Goal: Task Accomplishment & Management: Complete application form

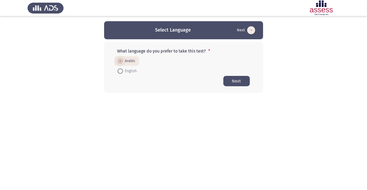
click at [238, 78] on button "Next" at bounding box center [236, 81] width 26 height 10
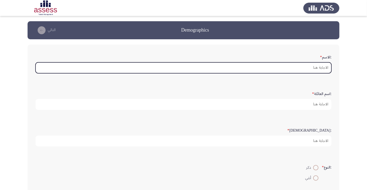
click at [317, 68] on input ":الاسم *" at bounding box center [183, 67] width 296 height 11
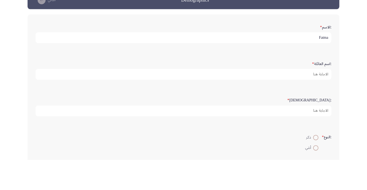
type input "Fatma"
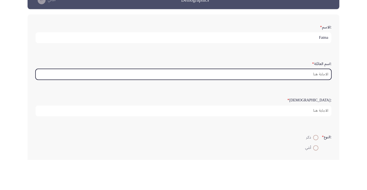
click at [319, 106] on input ":اسم العائلة *" at bounding box center [183, 104] width 296 height 11
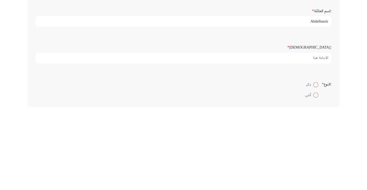
type input "Abdelbassir"
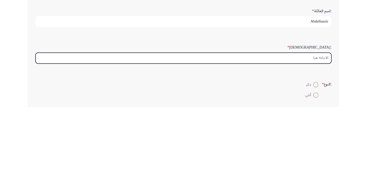
click at [319, 140] on input ":السن *" at bounding box center [183, 140] width 296 height 11
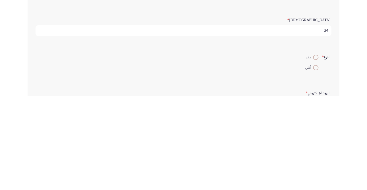
scroll to position [20, 0]
type input "34"
click at [316, 158] on span at bounding box center [316, 158] width 0 height 0
click at [315, 156] on input "أنثي" at bounding box center [315, 157] width 5 height 5
radio input "true"
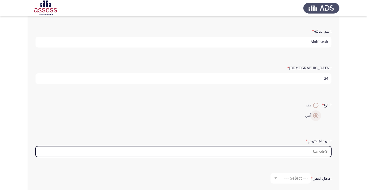
click at [317, 151] on input ":البريد الإلكتروني *" at bounding box center [183, 151] width 296 height 11
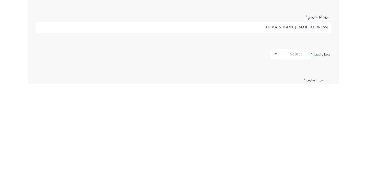
scroll to position [81, 0]
type input "[EMAIL_ADDRESS][DOMAIN_NAME]"
click at [276, 158] on div at bounding box center [275, 158] width 3 height 1
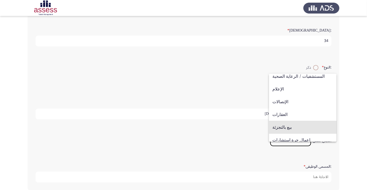
scroll to position [174, 0]
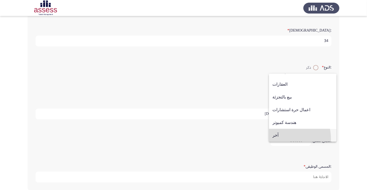
click at [281, 141] on span "آخر" at bounding box center [302, 135] width 61 height 13
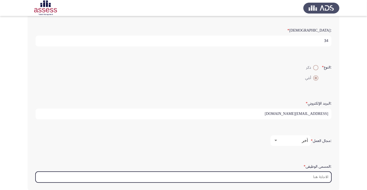
click at [315, 176] on input ":المسمى الوظيفى *" at bounding box center [183, 176] width 296 height 11
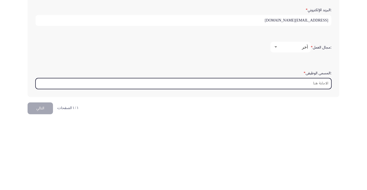
scroll to position [125, 0]
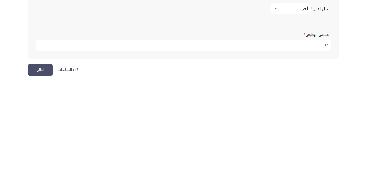
type input "T"
click at [322, 146] on input "Tele sales" at bounding box center [183, 151] width 296 height 11
click at [318, 147] on input "Tele sales" at bounding box center [183, 151] width 296 height 11
type input "Tele sales"
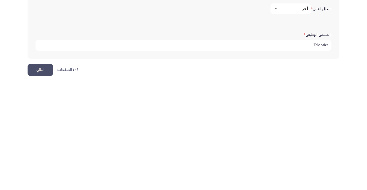
click at [44, 175] on button "التالي" at bounding box center [40, 176] width 25 height 12
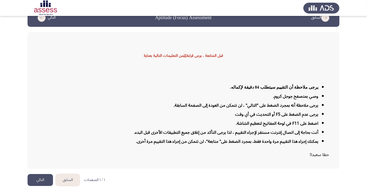
scroll to position [13, 0]
click at [40, 185] on button "التالي" at bounding box center [40, 179] width 25 height 12
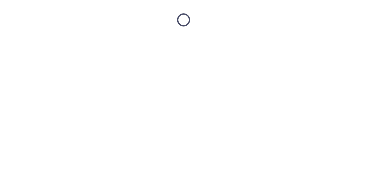
scroll to position [0, 0]
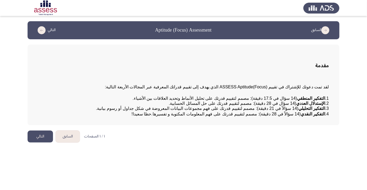
click at [42, 142] on button "التالي" at bounding box center [40, 136] width 25 height 12
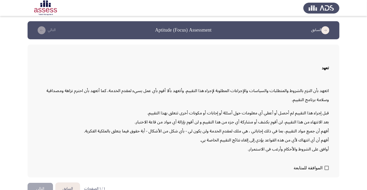
scroll to position [15, 0]
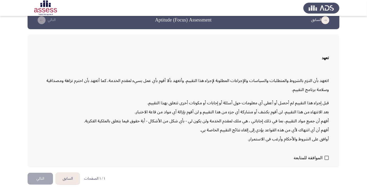
click at [319, 161] on span "الموافقة للمتابعة" at bounding box center [307, 157] width 29 height 6
click at [326, 160] on input "الموافقة للمتابعة" at bounding box center [326, 160] width 0 height 0
checkbox input "true"
click at [41, 184] on button "التالي" at bounding box center [40, 178] width 25 height 12
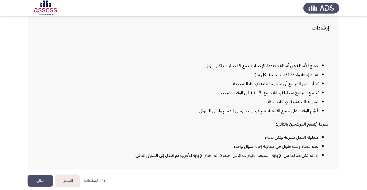
scroll to position [43, 0]
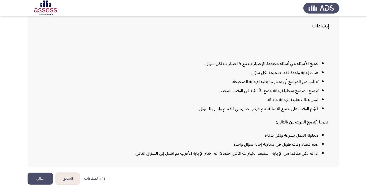
click at [44, 184] on button "التالي" at bounding box center [40, 178] width 25 height 12
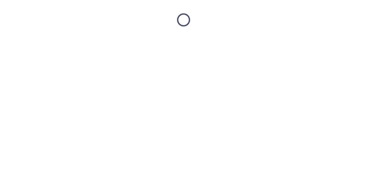
scroll to position [0, 0]
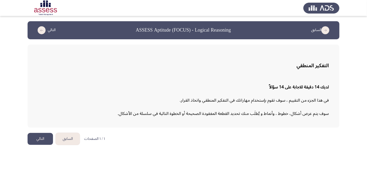
click at [43, 136] on button "التالي" at bounding box center [40, 139] width 25 height 12
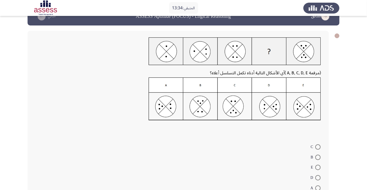
scroll to position [15, 0]
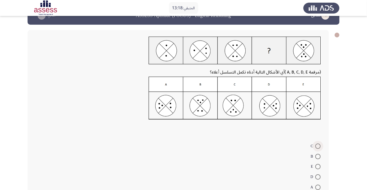
click at [318, 146] on span at bounding box center [317, 145] width 5 height 5
click at [318, 146] on input "C" at bounding box center [317, 145] width 5 height 5
radio input "true"
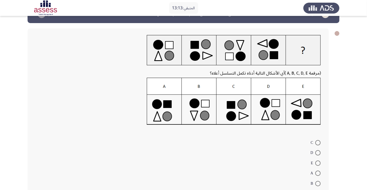
scroll to position [22, 0]
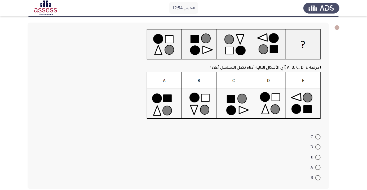
click at [318, 156] on span at bounding box center [317, 156] width 5 height 5
click at [318, 156] on input "E" at bounding box center [317, 156] width 5 height 5
radio input "true"
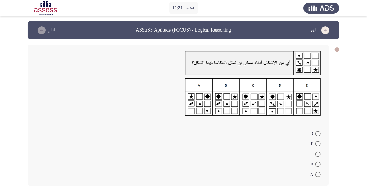
click at [318, 133] on span at bounding box center [317, 133] width 5 height 5
click at [318, 133] on input "D" at bounding box center [317, 133] width 5 height 5
radio input "true"
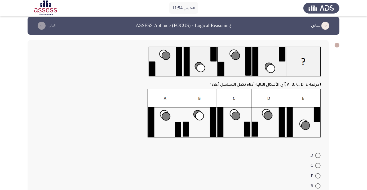
scroll to position [7, 0]
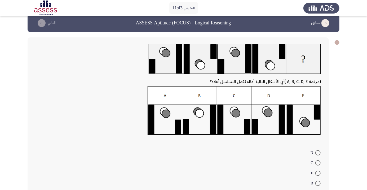
click at [318, 152] on span at bounding box center [317, 152] width 5 height 5
click at [318, 152] on input "D" at bounding box center [317, 152] width 5 height 5
radio input "true"
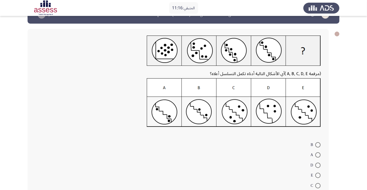
scroll to position [16, 0]
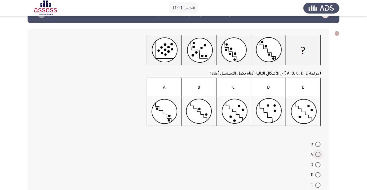
click at [318, 154] on span at bounding box center [317, 153] width 5 height 5
click at [318, 154] on input "A" at bounding box center [317, 153] width 5 height 5
radio input "true"
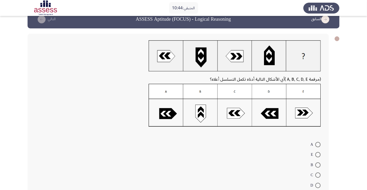
scroll to position [12, 0]
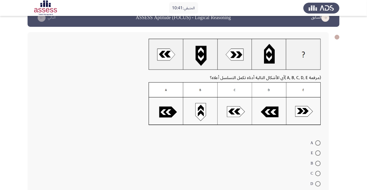
click at [318, 183] on span at bounding box center [317, 183] width 5 height 5
click at [318, 183] on input "D" at bounding box center [317, 183] width 5 height 5
radio input "true"
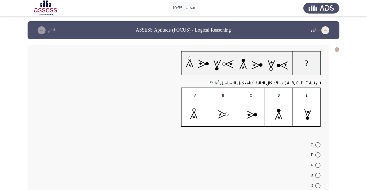
scroll to position [8, 0]
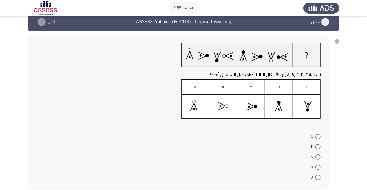
click at [223, 112] on img at bounding box center [250, 98] width 139 height 39
click at [318, 167] on span at bounding box center [317, 166] width 5 height 5
click at [318, 167] on input "B" at bounding box center [317, 166] width 5 height 5
radio input "true"
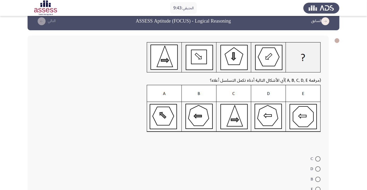
scroll to position [10, 0]
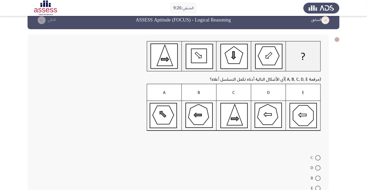
radio input "true"
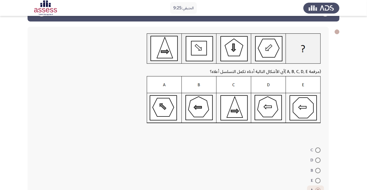
scroll to position [30, 0]
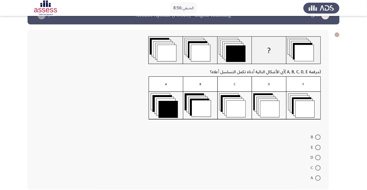
scroll to position [15, 0]
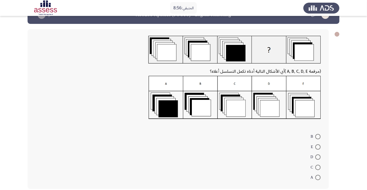
click at [271, 107] on img at bounding box center [234, 97] width 172 height 43
click at [318, 156] on span at bounding box center [317, 156] width 5 height 5
click at [318, 156] on input "D" at bounding box center [317, 156] width 5 height 5
radio input "true"
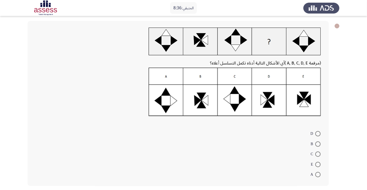
scroll to position [29, 0]
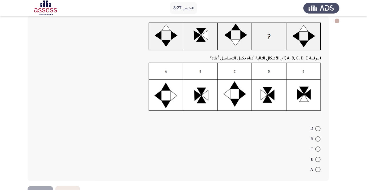
click at [318, 150] on span at bounding box center [317, 148] width 5 height 5
click at [318, 150] on input "C" at bounding box center [317, 148] width 5 height 5
radio input "true"
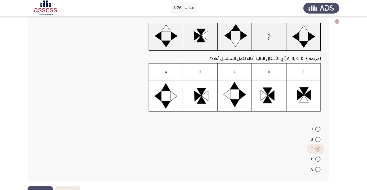
scroll to position [20, 0]
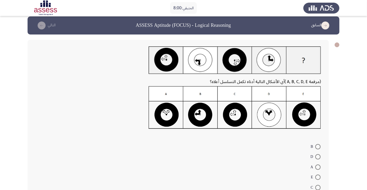
scroll to position [7, 0]
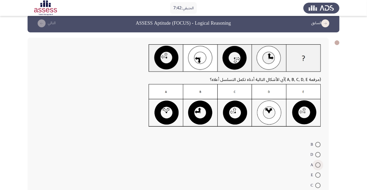
click at [318, 164] on span at bounding box center [317, 164] width 5 height 5
click at [318, 164] on input "A" at bounding box center [317, 164] width 5 height 5
radio input "true"
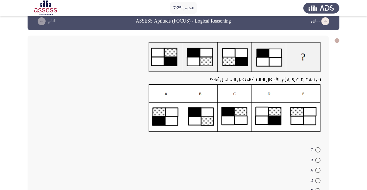
scroll to position [10, 0]
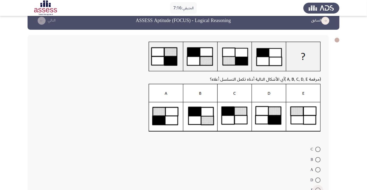
click at [318, 189] on span at bounding box center [317, 189] width 5 height 5
click at [318, 189] on input "E" at bounding box center [317, 189] width 5 height 5
radio input "true"
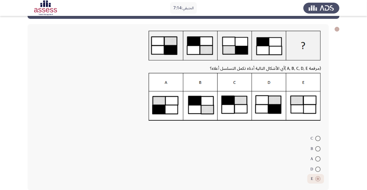
scroll to position [21, 0]
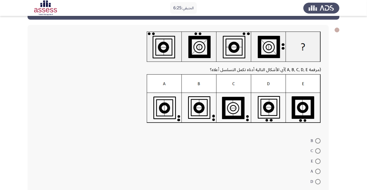
scroll to position [24, 0]
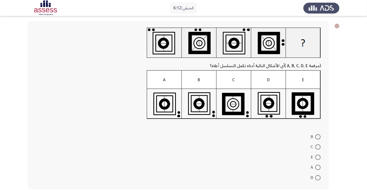
click at [318, 167] on span at bounding box center [317, 166] width 5 height 5
click at [318, 167] on input "A" at bounding box center [317, 166] width 5 height 5
radio input "true"
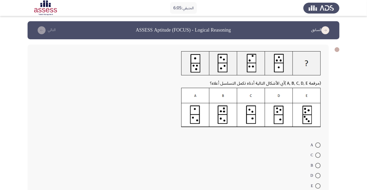
scroll to position [8, 0]
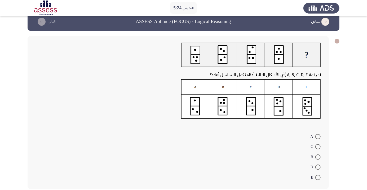
click at [318, 167] on span at bounding box center [317, 166] width 5 height 5
click at [318, 167] on input "D" at bounding box center [317, 166] width 5 height 5
radio input "true"
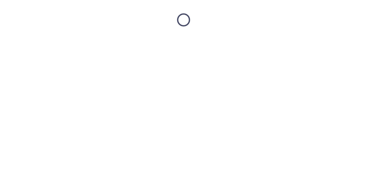
scroll to position [0, 0]
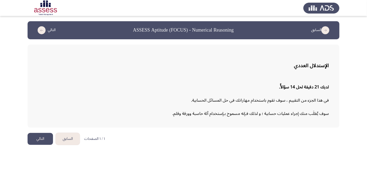
click at [40, 139] on button "التالي" at bounding box center [40, 139] width 25 height 12
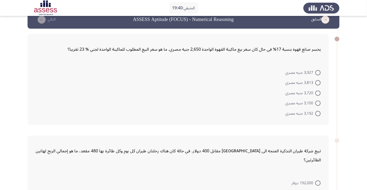
scroll to position [13, 0]
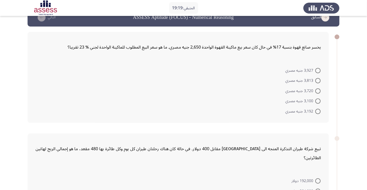
click at [318, 90] on span at bounding box center [317, 90] width 5 height 5
click at [318, 90] on input "3,720 جنيه مصري" at bounding box center [317, 90] width 5 height 5
radio input "true"
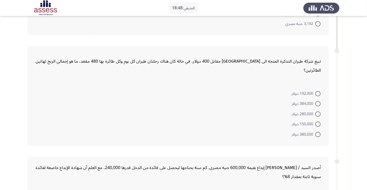
scroll to position [100, 0]
click at [317, 100] on span at bounding box center [317, 102] width 5 height 5
click at [317, 100] on input "384,000 دولار" at bounding box center [317, 102] width 5 height 5
radio input "true"
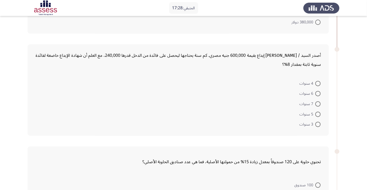
scroll to position [205, 0]
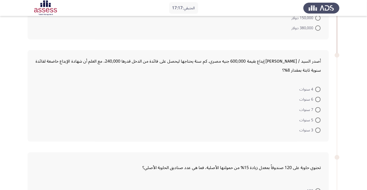
click at [318, 117] on span at bounding box center [317, 119] width 5 height 5
click at [318, 117] on input "5 سنوات" at bounding box center [317, 119] width 5 height 5
radio input "true"
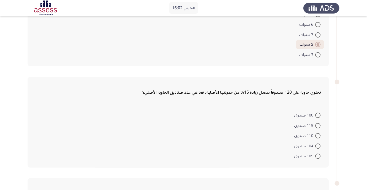
scroll to position [277, 0]
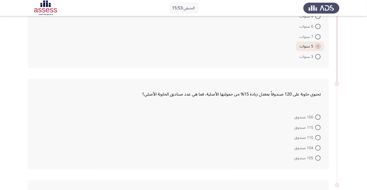
click at [318, 155] on span at bounding box center [317, 157] width 5 height 5
click at [318, 155] on input "105 صندوق" at bounding box center [317, 157] width 5 height 5
radio input "true"
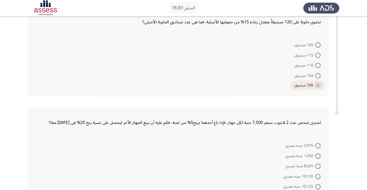
scroll to position [349, 0]
click at [202, 161] on form "9,975 جنيه مصري 1,050 جنيه مصري 8,025 جنيه مصري 10,100 جنيه مصري 10,125 جنيه مص…" at bounding box center [177, 166] width 285 height 51
click at [202, 174] on form "9,975 جنيه مصري 1,050 جنيه مصري 8,025 جنيه مصري 10,100 جنيه مصري 10,125 جنيه مص…" at bounding box center [177, 166] width 285 height 51
click at [318, 174] on span at bounding box center [317, 176] width 5 height 5
click at [318, 174] on input "10,100 جنيه مصري" at bounding box center [317, 176] width 5 height 5
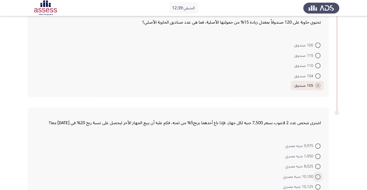
radio input "true"
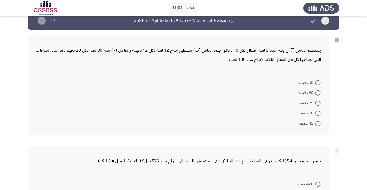
scroll to position [0, 0]
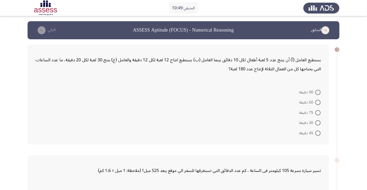
click at [318, 92] on span at bounding box center [317, 91] width 5 height 5
click at [318, 92] on input "90 دقيقة" at bounding box center [317, 91] width 5 height 5
radio input "true"
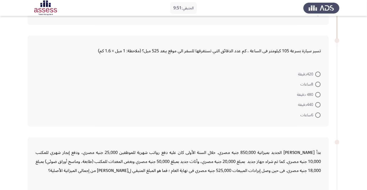
scroll to position [117, 0]
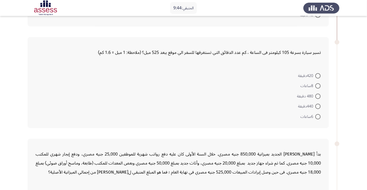
click at [318, 116] on span at bounding box center [317, 116] width 5 height 5
click at [318, 116] on input "6ساعات" at bounding box center [317, 116] width 5 height 5
radio input "true"
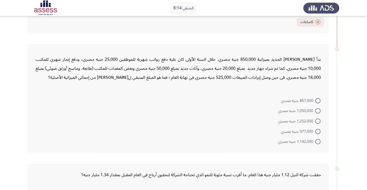
scroll to position [220, 0]
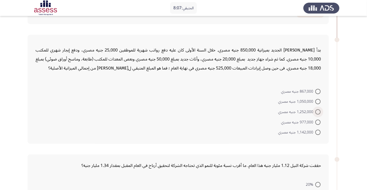
click at [318, 111] on span at bounding box center [317, 111] width 5 height 5
click at [318, 111] on input "1,252,000 جنيه مصري" at bounding box center [317, 111] width 5 height 5
radio input "true"
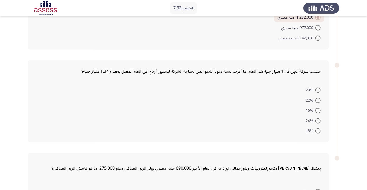
scroll to position [309, 0]
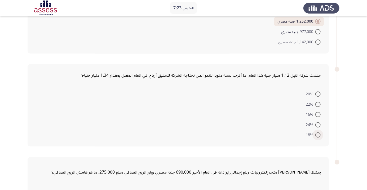
click at [318, 134] on span at bounding box center [317, 134] width 5 height 5
click at [318, 134] on input "18%" at bounding box center [317, 134] width 5 height 5
radio input "true"
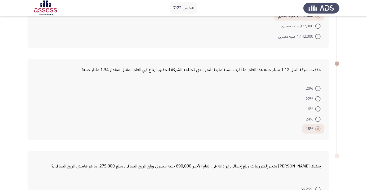
scroll to position [367, 0]
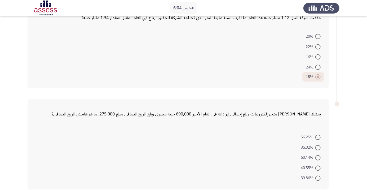
click at [318, 146] on span at bounding box center [317, 147] width 5 height 5
click at [318, 146] on input "35.02%" at bounding box center [317, 147] width 5 height 5
radio input "true"
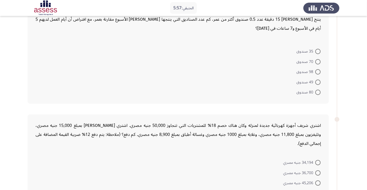
scroll to position [0, 0]
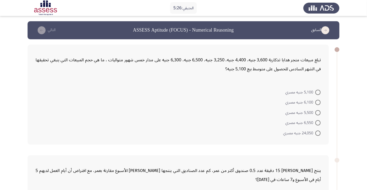
click at [318, 107] on mat-radio-button "5,500 جنيه مصري" at bounding box center [303, 112] width 42 height 10
click at [319, 101] on span at bounding box center [317, 102] width 5 height 5
click at [319, 101] on input "6,100 جنيه مصري" at bounding box center [317, 102] width 5 height 5
radio input "true"
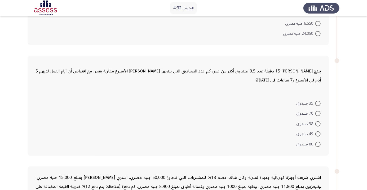
scroll to position [92, 0]
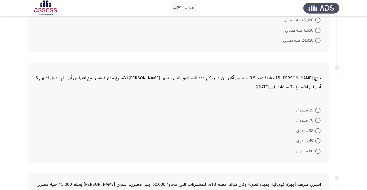
click at [318, 110] on span at bounding box center [317, 109] width 5 height 5
click at [318, 110] on input "35 صندوق" at bounding box center [317, 109] width 5 height 5
radio input "true"
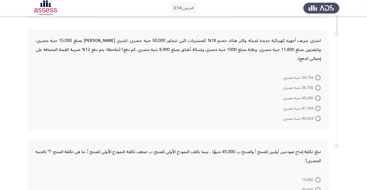
scroll to position [219, 0]
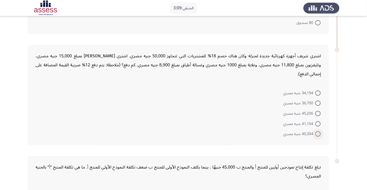
click at [318, 133] on span at bounding box center [317, 133] width 5 height 5
click at [318, 133] on input "40,304 جنيه مصري" at bounding box center [317, 133] width 5 height 5
radio input "true"
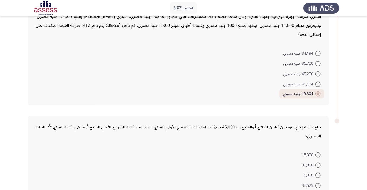
scroll to position [276, 0]
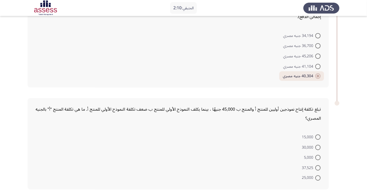
click at [318, 177] on span at bounding box center [317, 177] width 5 height 5
click at [318, 177] on input "25,000" at bounding box center [317, 177] width 5 height 5
radio input "true"
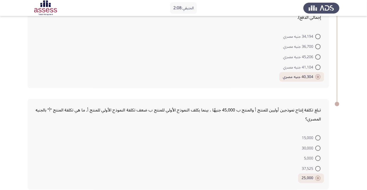
scroll to position [0, 0]
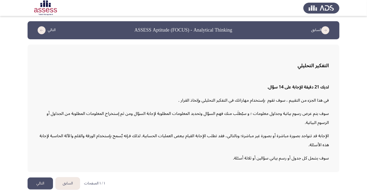
click at [43, 189] on button "التالي" at bounding box center [40, 183] width 25 height 12
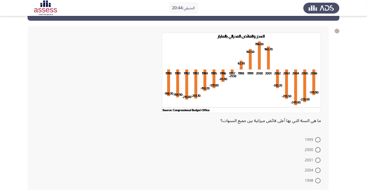
scroll to position [19, 0]
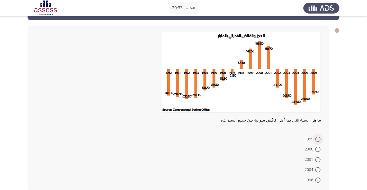
click at [318, 138] on span at bounding box center [317, 138] width 5 height 5
click at [318, 138] on input "1999" at bounding box center [317, 138] width 5 height 5
radio input "true"
click at [318, 148] on span at bounding box center [317, 148] width 5 height 5
click at [318, 148] on input "2000" at bounding box center [317, 148] width 5 height 5
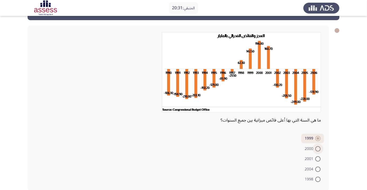
radio input "true"
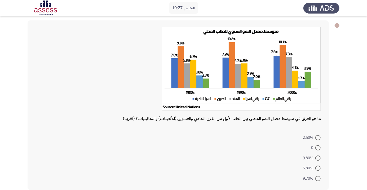
scroll to position [25, 0]
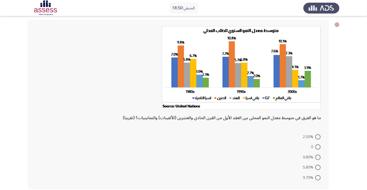
click at [318, 136] on span at bounding box center [317, 136] width 5 height 5
click at [318, 136] on input "2.50%" at bounding box center [317, 136] width 5 height 5
radio input "true"
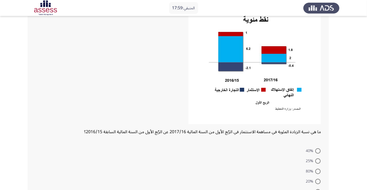
scroll to position [57, 0]
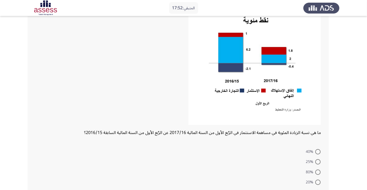
click at [318, 151] on span at bounding box center [317, 151] width 5 height 5
click at [318, 151] on input "40%" at bounding box center [317, 151] width 5 height 5
radio input "true"
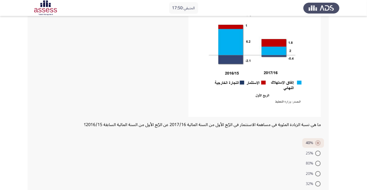
scroll to position [71, 0]
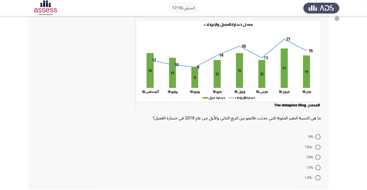
scroll to position [31, 0]
click at [318, 136] on span at bounding box center [317, 136] width 5 height 5
click at [318, 136] on input "9%" at bounding box center [317, 136] width 5 height 5
radio input "true"
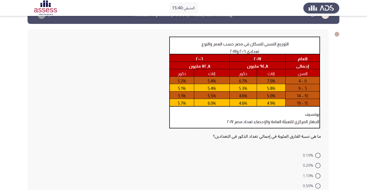
scroll to position [17, 0]
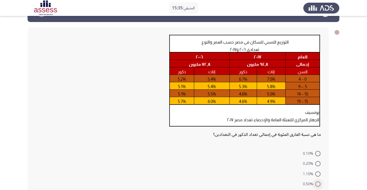
click at [318, 183] on span at bounding box center [317, 183] width 5 height 5
click at [318, 183] on input "0.50%" at bounding box center [317, 183] width 5 height 5
radio input "true"
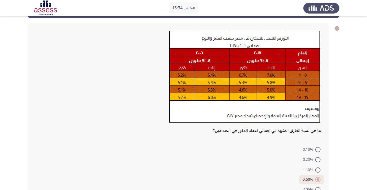
scroll to position [33, 0]
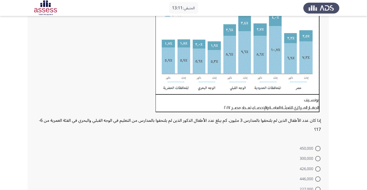
scroll to position [83, 0]
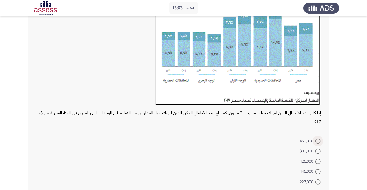
click at [318, 140] on span at bounding box center [317, 140] width 5 height 5
click at [318, 140] on input "450,000" at bounding box center [317, 140] width 5 height 5
radio input "true"
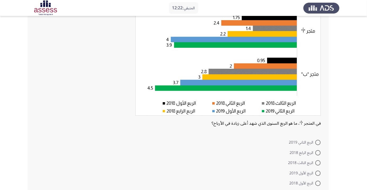
scroll to position [55, 0]
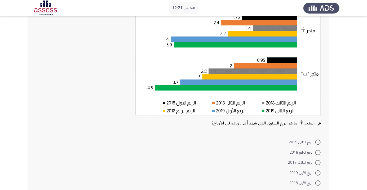
click at [318, 162] on span at bounding box center [317, 162] width 5 height 5
click at [318, 162] on input "الربع الثالث 2018" at bounding box center [317, 162] width 5 height 5
radio input "true"
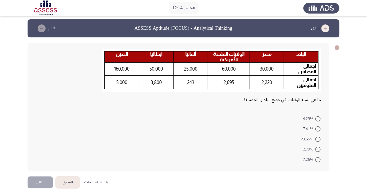
scroll to position [0, 0]
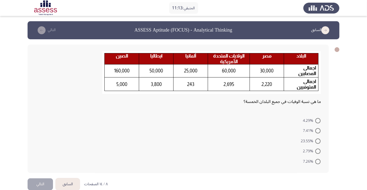
click at [316, 189] on html "المتبقي: 11:13 السابق ASSESS Aptitude (FOCUS) - Analytical Thinking التالي ما ه…" at bounding box center [183, 99] width 367 height 199
click at [318, 130] on span at bounding box center [317, 130] width 5 height 5
click at [318, 130] on input "7.41%" at bounding box center [317, 130] width 5 height 5
radio input "true"
click at [44, 184] on button "التالي" at bounding box center [40, 183] width 25 height 12
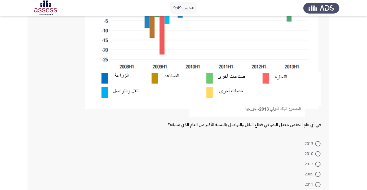
scroll to position [130, 0]
click at [318, 173] on span at bounding box center [317, 173] width 5 height 5
click at [318, 173] on input "2009" at bounding box center [317, 173] width 5 height 5
radio input "true"
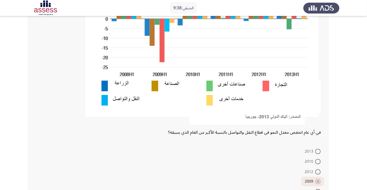
scroll to position [136, 0]
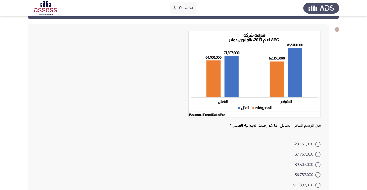
scroll to position [9, 0]
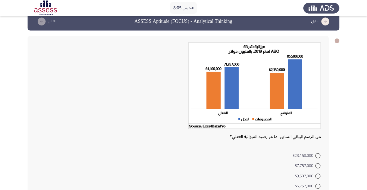
click at [316, 165] on span at bounding box center [317, 165] width 5 height 5
click at [316, 165] on input "$7,757,000" at bounding box center [317, 165] width 5 height 5
radio input "true"
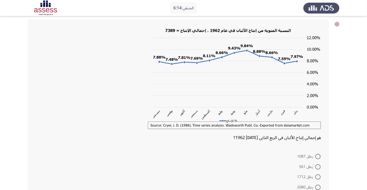
scroll to position [29, 0]
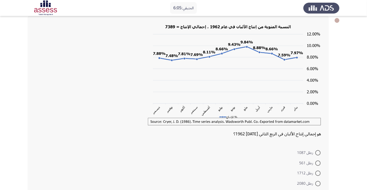
click at [316, 152] on span at bounding box center [317, 152] width 5 height 5
click at [316, 152] on input "رطل 1087" at bounding box center [317, 152] width 5 height 5
radio input "true"
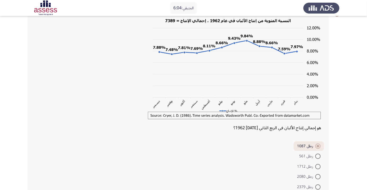
scroll to position [44, 0]
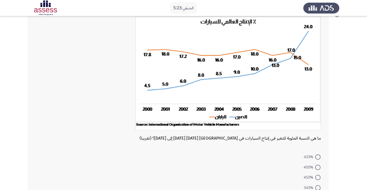
scroll to position [37, 0]
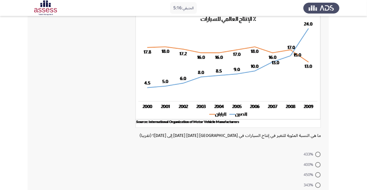
click at [315, 164] on span at bounding box center [317, 164] width 5 height 5
click at [315, 164] on input "400%" at bounding box center [317, 164] width 5 height 5
radio input "true"
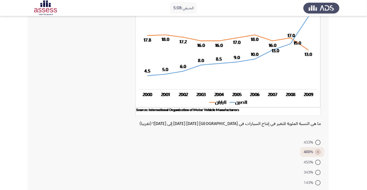
scroll to position [47, 0]
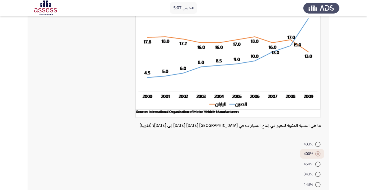
click at [318, 144] on span at bounding box center [317, 143] width 5 height 5
click at [318, 144] on input "433%" at bounding box center [317, 143] width 5 height 5
radio input "true"
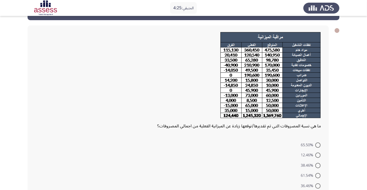
scroll to position [19, 0]
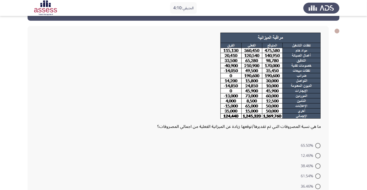
click at [313, 161] on mat-radio-button "38.46%" at bounding box center [310, 165] width 27 height 10
click at [316, 158] on span at bounding box center [317, 155] width 5 height 5
click at [316, 158] on input "12.46%" at bounding box center [317, 155] width 5 height 5
radio input "true"
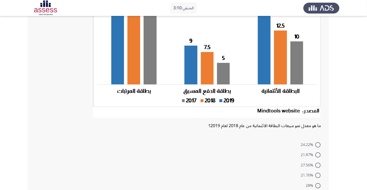
scroll to position [73, 0]
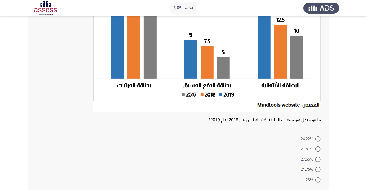
click at [317, 150] on span at bounding box center [317, 148] width 5 height 5
click at [317, 150] on input "21.87%" at bounding box center [317, 148] width 5 height 5
radio input "true"
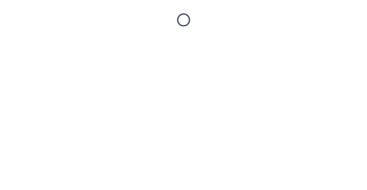
scroll to position [0, 0]
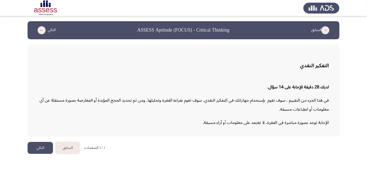
click at [47, 148] on button "التالي" at bounding box center [40, 148] width 25 height 12
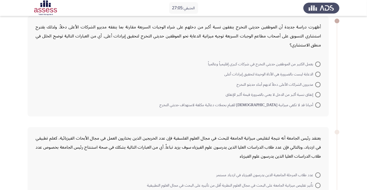
scroll to position [25, 0]
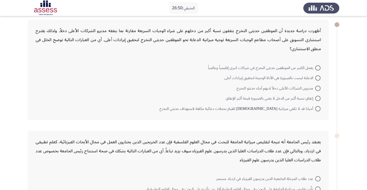
click at [318, 108] on span at bounding box center [317, 108] width 5 height 5
click at [318, 108] on input "أحيانا قد لا تكفي ميزانية [DEMOGRAPHIC_DATA] للقيام بحملات دعائية مكلفة لاستهدا…" at bounding box center [317, 108] width 5 height 5
radio input "true"
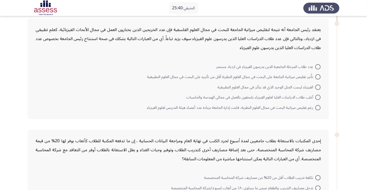
scroll to position [134, 0]
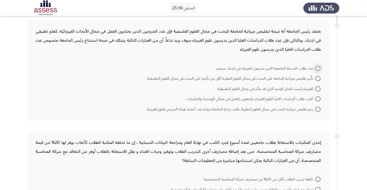
click at [318, 67] on span at bounding box center [317, 68] width 5 height 5
click at [318, 67] on input "عدد طلاب المرحلة الجامعية الذين يدرسون الفيزياء في ازدياد مستمر" at bounding box center [317, 68] width 5 height 5
radio input "true"
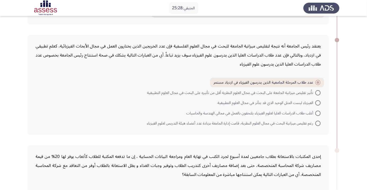
scroll to position [115, 0]
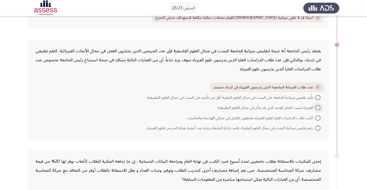
click at [318, 107] on span at bounding box center [317, 107] width 5 height 5
click at [318, 107] on input "الفيزياء ليست المثل الوحيد الذي قد يتأثر في مجال العلوم التطبيقية" at bounding box center [317, 107] width 5 height 5
radio input "true"
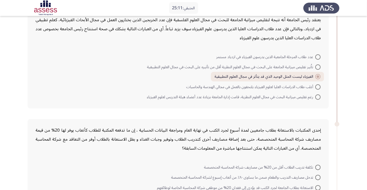
scroll to position [145, 0]
click at [318, 57] on span at bounding box center [317, 57] width 5 height 5
click at [318, 57] on input "عدد طلاب المرحلة الجامعية الذين يدرسون الفيزياء في ازدياد مستمر" at bounding box center [317, 57] width 5 height 5
radio input "true"
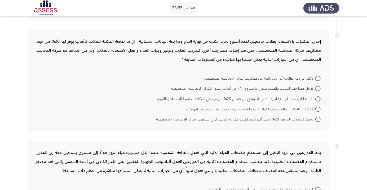
scroll to position [226, 0]
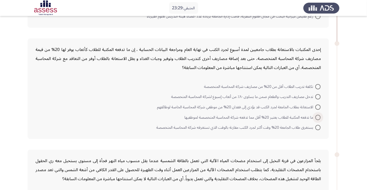
click at [318, 116] on span at bounding box center [317, 117] width 5 height 5
click at [318, 116] on input "ما تدفعه المكتبة للطلاب يعتبر 20% أقل مما تدفعه شركة المحاسبة المتخصصة لموظفيها" at bounding box center [317, 117] width 5 height 5
radio input "true"
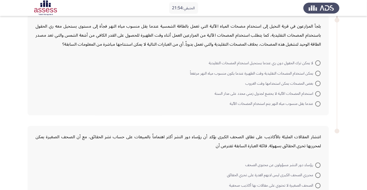
scroll to position [349, 0]
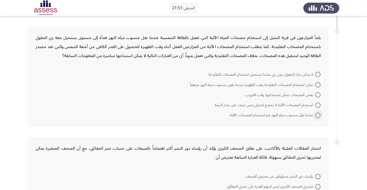
click at [318, 114] on span at bounding box center [317, 114] width 5 height 5
click at [318, 114] on input "عندما يقل منسوب مياه النهر يتم استخدام المضخات الآلية" at bounding box center [317, 114] width 5 height 5
radio input "true"
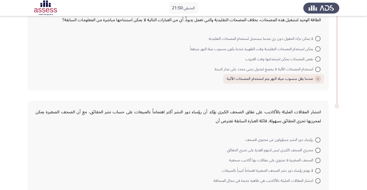
scroll to position [387, 0]
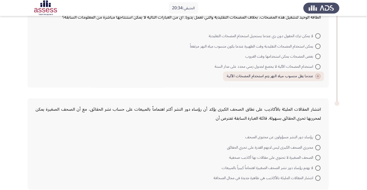
click at [318, 146] on span at bounding box center [317, 147] width 5 height 5
click at [318, 146] on input "محرري الصحف الكبرى ليس لديهم القدرة على تحري الحقائق" at bounding box center [317, 147] width 5 height 5
radio input "true"
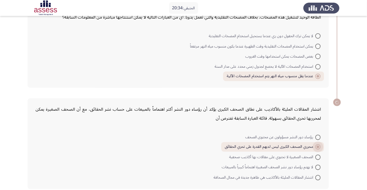
scroll to position [386, 0]
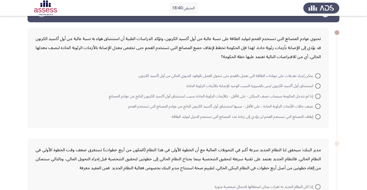
scroll to position [16, 0]
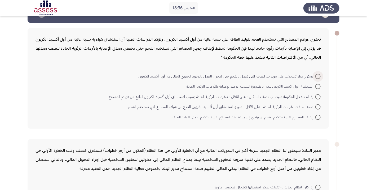
click at [318, 76] on span at bounding box center [317, 76] width 5 height 5
click at [318, 76] on input "يمكن إجراء تعديلات على مولدات الطاقة التي تعمل بالفحم حتى تتحول للعمل بالوقود ا…" at bounding box center [317, 76] width 5 height 5
radio input "true"
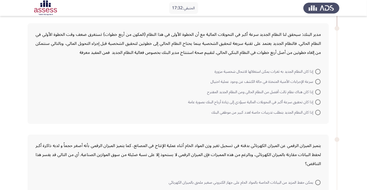
scroll to position [126, 0]
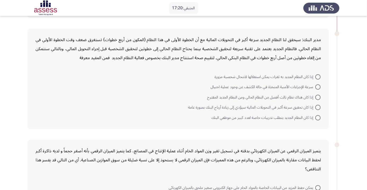
click at [318, 107] on span at bounding box center [317, 107] width 5 height 5
click at [318, 107] on input "إذا كان تحقيق سرعة أكبر في التحويلات المالية سيؤدي إلى زيادة أرباح البنك بصورة …" at bounding box center [317, 107] width 5 height 5
radio input "true"
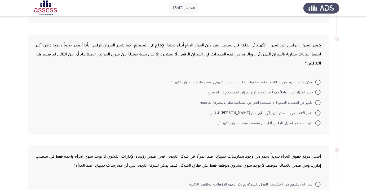
scroll to position [233, 0]
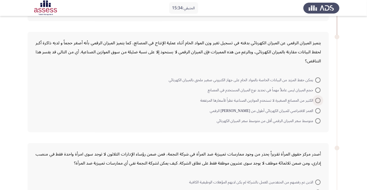
click at [318, 100] on span at bounding box center [317, 100] width 5 height 5
click at [318, 100] on input "الكثير من المصانع الصغيرة لا تستخدم الموازين الصناعية نظراً لأسعارها المرتفعة" at bounding box center [317, 100] width 5 height 5
radio input "true"
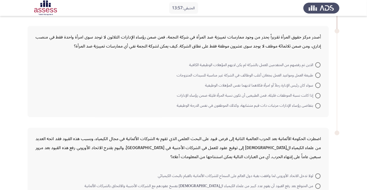
scroll to position [345, 0]
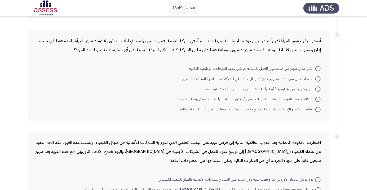
click at [318, 98] on span at bounding box center [317, 99] width 5 height 5
click at [318, 98] on input "إذا كانت نسبة الموظفات قليلة، فمن الطبيعيى أن تكون نسبة المرأة قليلة ضمن رؤساء …" at bounding box center [317, 99] width 5 height 5
radio input "true"
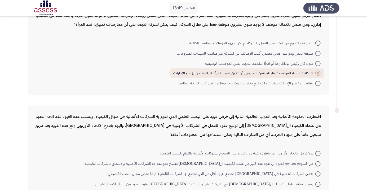
scroll to position [387, 0]
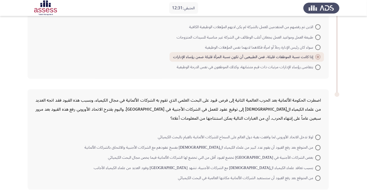
click at [312, 179] on span "من المتوقع بعد رفع القيود أن ستستعيد الشركات الألمانية مكانتها العالمية في البح…" at bounding box center [246, 178] width 137 height 6
click at [315, 179] on input "من المتوقع بعد رفع القيود أن ستستعيد الشركات الألمانية مكانتها العالمية في البح…" at bounding box center [317, 177] width 5 height 5
radio input "true"
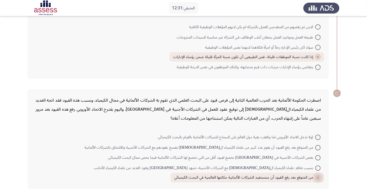
scroll to position [386, 0]
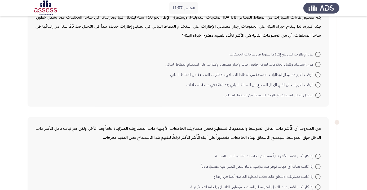
scroll to position [41, 0]
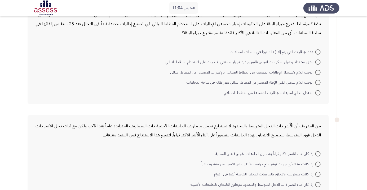
click at [312, 73] on span "الوقت اللازم لاستبدال الإطارات المصنعة من المطاط الصناعي بالإطارات المصنعة من ا…" at bounding box center [242, 72] width 145 height 6
click at [315, 73] on input "الوقت اللازم لاستبدال الإطارات المصنعة من المطاط الصناعي بالإطارات المصنعة من ا…" at bounding box center [317, 72] width 5 height 5
radio input "true"
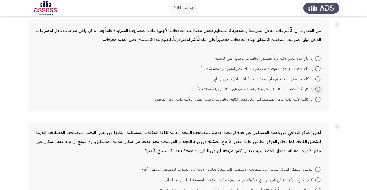
scroll to position [135, 0]
click at [318, 68] on span at bounding box center [317, 68] width 5 height 5
click at [318, 68] on input "إذا كانت هناك أي جهات توفر منح دراسية لأبناء بعض الأسر الغير مقتدرة مادياً" at bounding box center [317, 68] width 5 height 5
radio input "true"
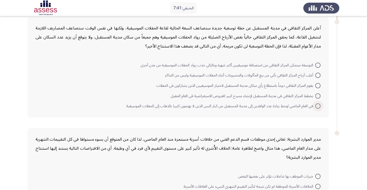
scroll to position [237, 0]
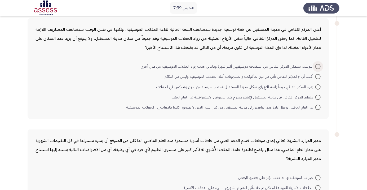
click at [316, 66] on span at bounding box center [317, 66] width 5 height 5
click at [316, 66] on input "التوسعة ستمكن المركز الثقافي من استضافة موسيقيين أكثر شهرة وبالتالي جذب رواد ال…" at bounding box center [317, 66] width 5 height 5
radio input "true"
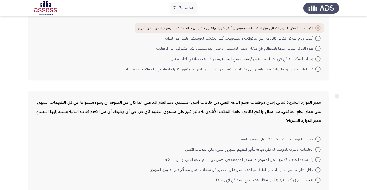
scroll to position [277, 0]
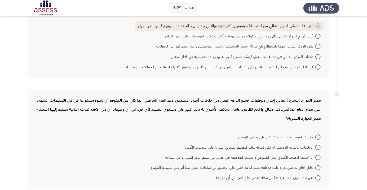
click at [316, 179] on span at bounding box center [317, 177] width 5 height 5
click at [316, 179] on input "تقييم مستوى أداء الفرد يعكس بدقة مقدار نجاح الفرد في أي وظيفة" at bounding box center [317, 177] width 5 height 5
radio input "true"
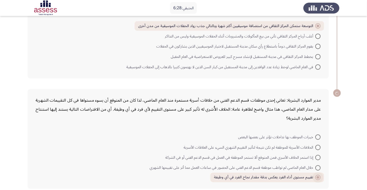
scroll to position [276, 0]
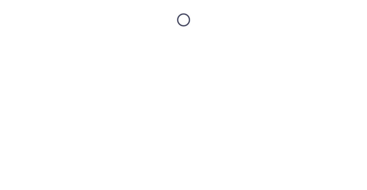
scroll to position [0, 0]
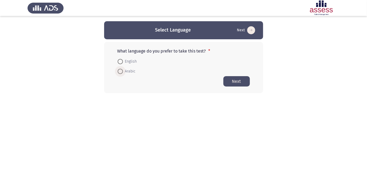
click at [122, 72] on span at bounding box center [120, 71] width 5 height 5
click at [122, 72] on input "Arabic" at bounding box center [120, 71] width 5 height 5
radio input "true"
click at [237, 86] on button "Next" at bounding box center [236, 81] width 26 height 10
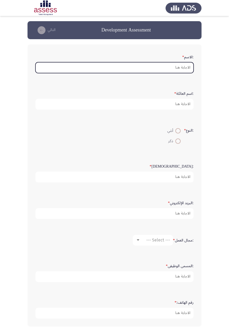
click at [182, 69] on input ":الاسم *" at bounding box center [114, 67] width 158 height 11
click at [184, 69] on input ":الاسم *" at bounding box center [114, 67] width 158 height 11
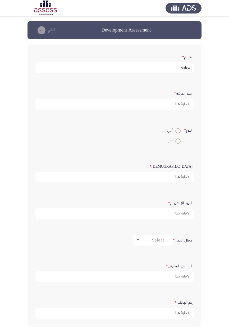
type input "فاطمه"
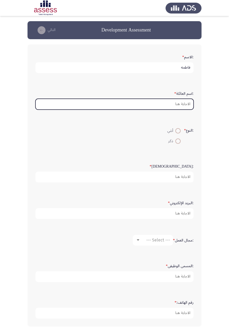
click at [184, 104] on input ":اسم العائلة *" at bounding box center [114, 104] width 158 height 11
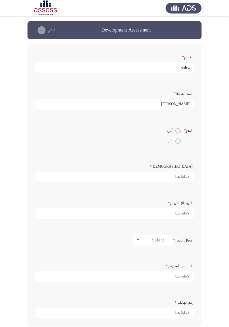
type input "عبد الصير"
click at [178, 131] on span at bounding box center [178, 131] width 0 height 0
click at [177, 130] on input "أنثي" at bounding box center [177, 130] width 5 height 5
radio input "true"
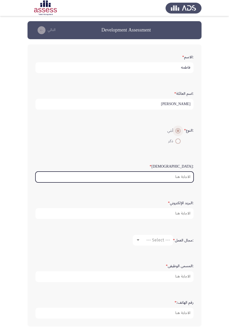
click at [185, 175] on input ":السن *" at bounding box center [114, 177] width 158 height 11
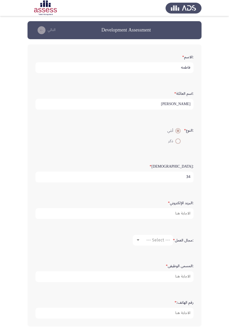
type input "34"
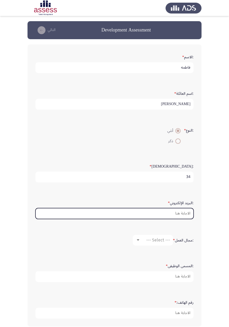
click at [183, 189] on input ":البريد الإلكتروني *" at bounding box center [114, 213] width 158 height 11
click at [181, 189] on input ":البريد الإلكتروني *" at bounding box center [114, 213] width 158 height 11
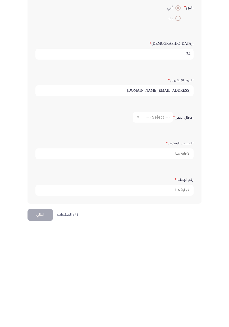
type input "[EMAIL_ADDRESS][DOMAIN_NAME]"
click at [138, 189] on div at bounding box center [138, 223] width 3 height 1
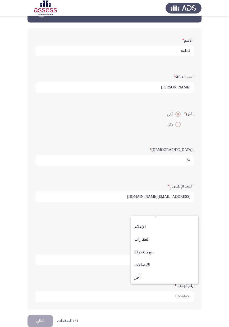
scroll to position [174, 0]
click at [142, 189] on span "آخر" at bounding box center [164, 277] width 61 height 13
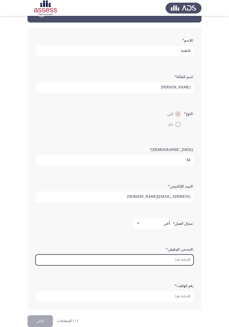
click at [182, 189] on input ":المسمى الوظيفى *" at bounding box center [114, 259] width 158 height 11
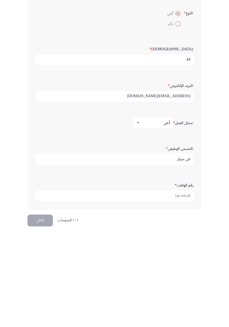
scroll to position [24, 0]
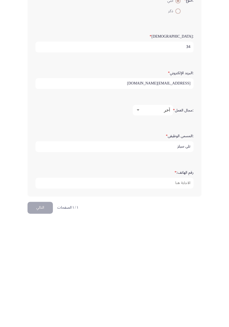
type input "تلي سيلز"
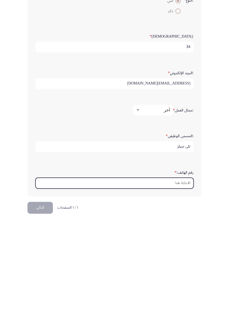
click at [181, 189] on input "رقم الهاتف: *" at bounding box center [114, 289] width 158 height 11
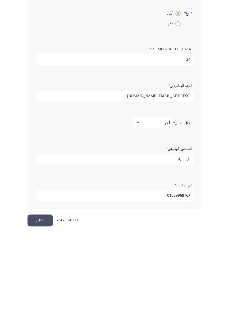
type input "01029968767"
click at [42, 189] on button "التالي" at bounding box center [40, 314] width 25 height 12
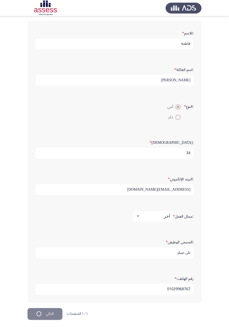
scroll to position [0, 0]
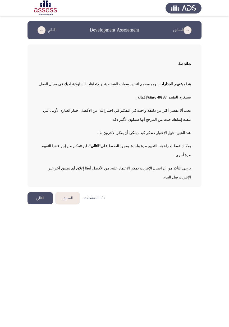
click at [168, 189] on html "السابق Development Assessment التالي مقدمة هذا هو تقييم الجدارات ، وهو مصمم لتح…" at bounding box center [114, 104] width 229 height 209
click at [47, 189] on button "التالي" at bounding box center [40, 198] width 25 height 12
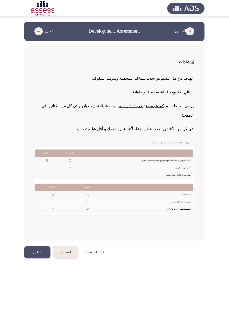
click at [41, 189] on button "التالي" at bounding box center [40, 243] width 25 height 12
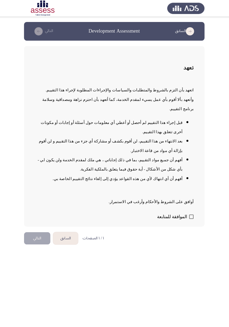
click at [45, 189] on button "التالي" at bounding box center [40, 230] width 25 height 12
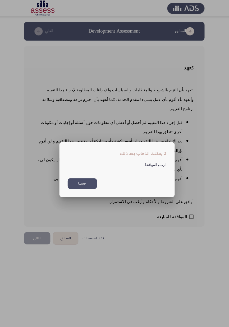
click at [145, 189] on div at bounding box center [114, 163] width 229 height 327
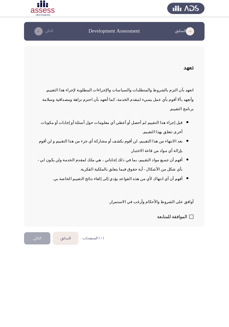
click at [188, 189] on span at bounding box center [189, 209] width 4 height 4
click at [189, 189] on input "الموافقة للمتابعة" at bounding box center [189, 211] width 0 height 0
checkbox input "true"
click at [40, 189] on button "التالي" at bounding box center [40, 230] width 25 height 12
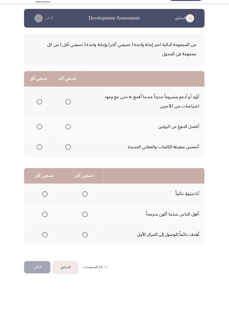
click at [68, 110] on span "Select an option" at bounding box center [69, 110] width 5 height 5
click at [68, 110] on input "Select an option" at bounding box center [69, 110] width 5 height 5
click at [86, 189] on span "Select an option" at bounding box center [86, 239] width 0 height 0
click at [85, 189] on input "Select an option" at bounding box center [86, 238] width 5 height 5
click at [84, 189] on span "Select an option" at bounding box center [86, 199] width 5 height 5
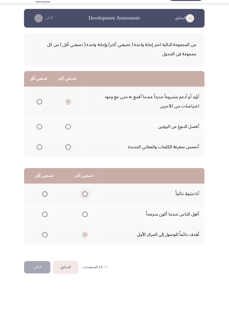
click at [84, 189] on input "Select an option" at bounding box center [86, 199] width 5 height 5
click at [88, 189] on span "Select an option" at bounding box center [86, 238] width 5 height 5
click at [88, 189] on input "Select an option" at bounding box center [86, 238] width 5 height 5
click at [42, 134] on span "Select an option" at bounding box center [42, 134] width 5 height 5
click at [42, 134] on input "Select an option" at bounding box center [42, 134] width 5 height 5
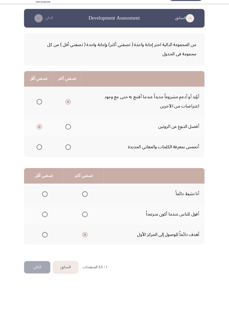
click at [48, 189] on span "Select an option" at bounding box center [48, 200] width 0 height 0
click at [47, 189] on input "Select an option" at bounding box center [47, 199] width 5 height 5
click at [39, 189] on button "التالي" at bounding box center [40, 270] width 25 height 12
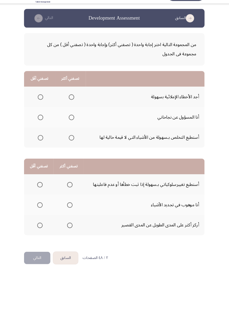
click at [71, 127] on span "Select an option" at bounding box center [73, 125] width 5 height 5
click at [71, 127] on input "Select an option" at bounding box center [73, 125] width 5 height 5
click at [73, 145] on span "Select an option" at bounding box center [73, 145] width 0 height 0
click at [73, 145] on input "Select an option" at bounding box center [73, 145] width 5 height 5
click at [43, 126] on span "Select an option" at bounding box center [43, 126] width 0 height 0
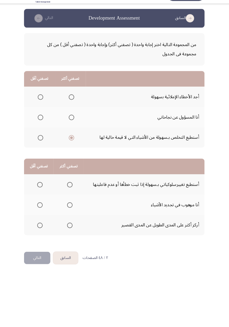
click at [43, 125] on input "Select an option" at bounding box center [43, 125] width 5 height 5
click at [72, 189] on span "Select an option" at bounding box center [72, 230] width 0 height 0
click at [71, 189] on input "Select an option" at bounding box center [71, 229] width 5 height 5
click at [43, 189] on span "Select an option" at bounding box center [43, 191] width 0 height 0
click at [43, 189] on input "Select an option" at bounding box center [42, 190] width 5 height 5
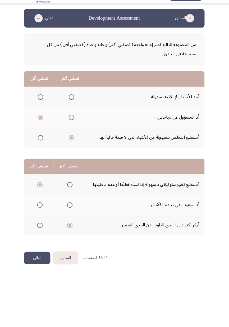
click at [43, 189] on button "التالي" at bounding box center [40, 261] width 25 height 12
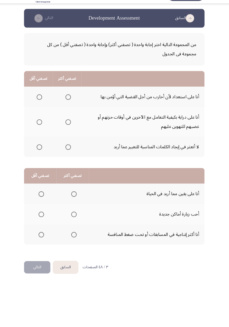
click at [65, 105] on label "Select an option" at bounding box center [68, 105] width 7 height 5
click at [67, 105] on input "Select an option" at bounding box center [69, 105] width 5 height 5
click at [42, 130] on span "Select an option" at bounding box center [42, 130] width 5 height 5
click at [42, 130] on input "Select an option" at bounding box center [42, 130] width 5 height 5
click at [76, 189] on span "Select an option" at bounding box center [76, 239] width 0 height 0
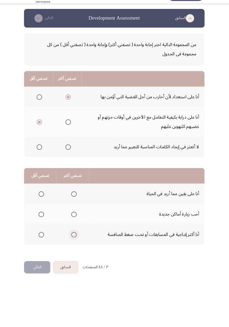
click at [75, 189] on input "Select an option" at bounding box center [75, 238] width 5 height 5
click at [44, 189] on span "Select an option" at bounding box center [44, 219] width 5 height 5
click at [44, 189] on input "Select an option" at bounding box center [44, 219] width 5 height 5
click at [35, 189] on button "التالي" at bounding box center [40, 270] width 25 height 12
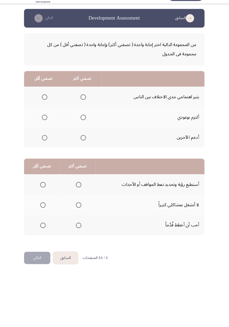
click at [85, 126] on span "Select an option" at bounding box center [85, 126] width 0 height 0
click at [84, 125] on input "Select an option" at bounding box center [84, 125] width 5 height 5
click at [47, 145] on span "Select an option" at bounding box center [47, 145] width 5 height 5
click at [47, 145] on input "Select an option" at bounding box center [47, 145] width 5 height 5
click at [80, 189] on span "Select an option" at bounding box center [80, 230] width 0 height 0
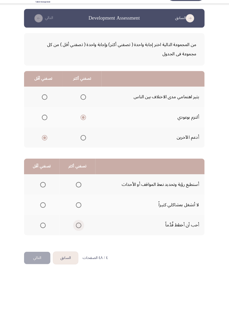
click at [79, 189] on input "Select an option" at bounding box center [80, 229] width 5 height 5
click at [46, 189] on span "Select an option" at bounding box center [46, 191] width 0 height 0
click at [45, 189] on input "Select an option" at bounding box center [45, 190] width 5 height 5
click at [41, 189] on button "التالي" at bounding box center [40, 261] width 25 height 12
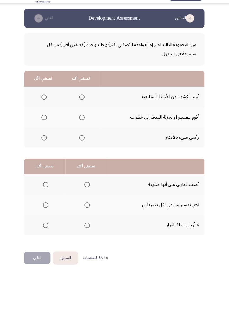
click at [78, 131] on th at bounding box center [82, 126] width 37 height 20
click at [84, 124] on span "Select an option" at bounding box center [83, 125] width 5 height 5
click at [84, 124] on input "Select an option" at bounding box center [83, 125] width 5 height 5
click at [43, 146] on label "Select an option" at bounding box center [45, 145] width 7 height 5
click at [44, 146] on input "Select an option" at bounding box center [46, 145] width 5 height 5
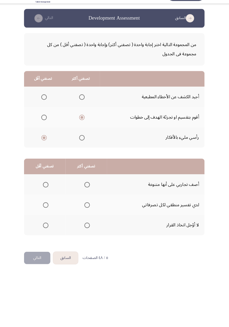
click at [88, 189] on span "Select an option" at bounding box center [88, 210] width 0 height 0
click at [88, 189] on input "Select an option" at bounding box center [88, 210] width 5 height 5
click at [48, 189] on span "Select an option" at bounding box center [48, 230] width 0 height 0
click at [48, 189] on input "Select an option" at bounding box center [48, 229] width 5 height 5
click at [38, 189] on button "التالي" at bounding box center [40, 261] width 25 height 12
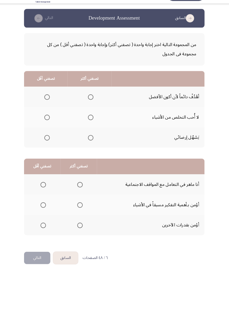
click at [90, 107] on span "Select an option" at bounding box center [91, 105] width 5 height 5
click at [90, 107] on input "Select an option" at bounding box center [91, 105] width 5 height 5
click at [50, 126] on span "Select an option" at bounding box center [50, 126] width 0 height 0
click at [49, 125] on input "Select an option" at bounding box center [49, 125] width 5 height 5
click at [87, 150] on th at bounding box center [91, 145] width 42 height 20
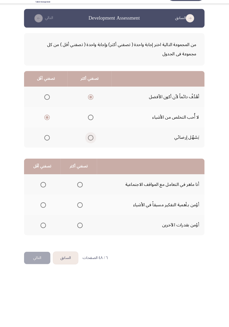
click at [89, 145] on span "Select an option" at bounding box center [91, 145] width 5 height 5
click at [89, 145] on input "Select an option" at bounding box center [91, 145] width 5 height 5
click at [89, 106] on span "Select an option" at bounding box center [91, 105] width 5 height 5
click at [89, 106] on input "Select an option" at bounding box center [91, 105] width 5 height 5
click at [79, 189] on span "Select an option" at bounding box center [81, 210] width 5 height 5
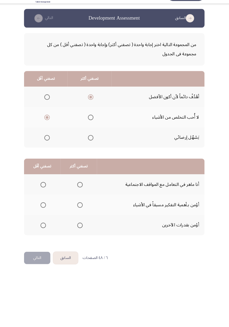
click at [79, 189] on input "Select an option" at bounding box center [81, 210] width 5 height 5
click at [45, 189] on span "Select an option" at bounding box center [45, 229] width 5 height 5
click at [45, 189] on input "Select an option" at bounding box center [45, 229] width 5 height 5
click at [39, 189] on button "التالي" at bounding box center [40, 261] width 25 height 12
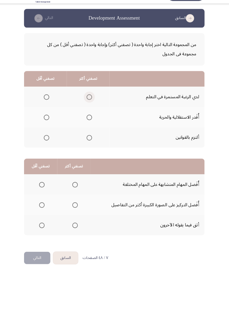
click at [91, 106] on span "Select an option" at bounding box center [91, 106] width 0 height 0
click at [90, 106] on input "Select an option" at bounding box center [90, 105] width 5 height 5
click at [47, 147] on span "Select an option" at bounding box center [49, 145] width 5 height 5
click at [47, 147] on input "Select an option" at bounding box center [49, 145] width 5 height 5
click at [77, 189] on span "Select an option" at bounding box center [77, 210] width 0 height 0
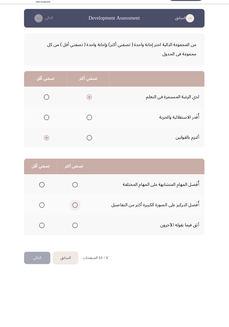
click at [76, 189] on input "Select an option" at bounding box center [76, 210] width 5 height 5
click at [46, 189] on span "Select an option" at bounding box center [44, 190] width 5 height 5
click at [46, 189] on input "Select an option" at bounding box center [44, 190] width 5 height 5
click at [43, 189] on button "التالي" at bounding box center [40, 261] width 25 height 12
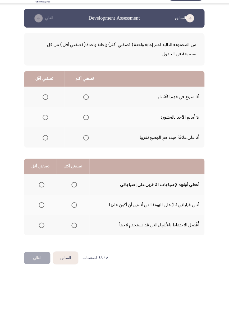
click at [85, 146] on span "Select an option" at bounding box center [87, 145] width 5 height 5
click at [85, 146] on input "Select an option" at bounding box center [87, 145] width 5 height 5
click at [48, 126] on span "Select an option" at bounding box center [48, 126] width 0 height 0
click at [48, 125] on input "Select an option" at bounding box center [48, 125] width 5 height 5
click at [76, 189] on span "Select an option" at bounding box center [76, 230] width 0 height 0
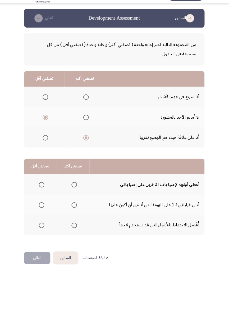
click at [76, 189] on input "Select an option" at bounding box center [75, 229] width 5 height 5
click at [43, 189] on span "Select an option" at bounding box center [44, 210] width 5 height 5
click at [43, 189] on input "Select an option" at bounding box center [44, 210] width 5 height 5
click at [41, 189] on button "التالي" at bounding box center [40, 261] width 25 height 12
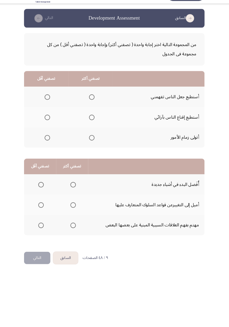
click at [93, 145] on span "Select an option" at bounding box center [93, 145] width 0 height 0
click at [92, 145] on input "Select an option" at bounding box center [92, 145] width 5 height 5
click at [48, 127] on span "Select an option" at bounding box center [49, 125] width 5 height 5
click at [48, 127] on input "Select an option" at bounding box center [49, 125] width 5 height 5
click at [73, 188] on span "Select an option" at bounding box center [74, 190] width 5 height 5
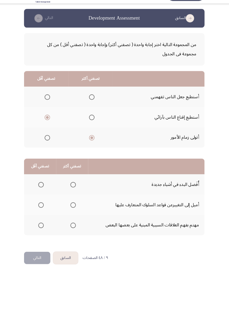
click at [73, 188] on input "Select an option" at bounding box center [74, 190] width 5 height 5
click at [42, 189] on span "Select an option" at bounding box center [43, 229] width 5 height 5
click at [42, 189] on input "Select an option" at bounding box center [43, 229] width 5 height 5
click at [42, 189] on button "التالي" at bounding box center [40, 261] width 25 height 12
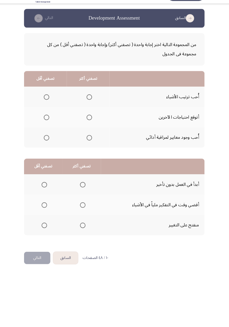
click at [91, 126] on span "Select an option" at bounding box center [91, 126] width 0 height 0
click at [90, 125] on input "Select an option" at bounding box center [90, 125] width 5 height 5
click at [47, 145] on span "Select an option" at bounding box center [49, 145] width 5 height 5
click at [47, 145] on input "Select an option" at bounding box center [49, 145] width 5 height 5
click at [84, 189] on span "Select an option" at bounding box center [84, 191] width 0 height 0
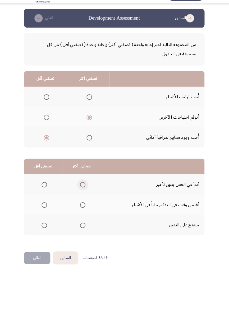
click at [84, 189] on input "Select an option" at bounding box center [84, 190] width 5 height 5
click at [80, 189] on label "Select an option" at bounding box center [82, 210] width 7 height 5
click at [82, 189] on input "Select an option" at bounding box center [84, 210] width 5 height 5
click at [47, 189] on span "Select an option" at bounding box center [47, 191] width 0 height 0
click at [47, 189] on input "Select an option" at bounding box center [46, 190] width 5 height 5
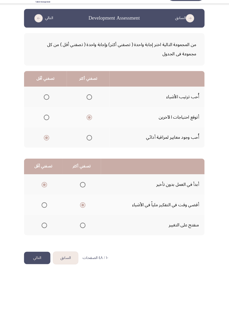
click at [42, 189] on button "التالي" at bounding box center [40, 261] width 25 height 12
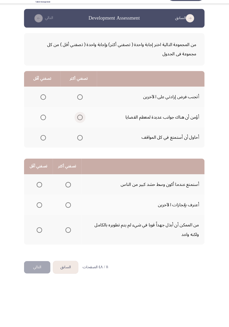
click at [82, 126] on span "Select an option" at bounding box center [82, 126] width 0 height 0
click at [80, 125] on input "Select an option" at bounding box center [81, 125] width 5 height 5
click at [46, 145] on span "Select an option" at bounding box center [45, 145] width 5 height 5
click at [46, 145] on input "Select an option" at bounding box center [45, 145] width 5 height 5
click at [70, 189] on span "Select an option" at bounding box center [70, 210] width 0 height 0
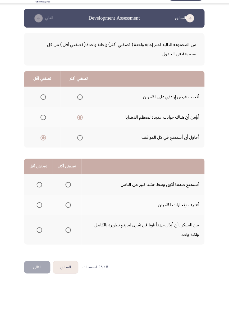
click at [69, 189] on input "Select an option" at bounding box center [69, 210] width 5 height 5
click at [44, 189] on span "Select an option" at bounding box center [42, 234] width 5 height 5
click at [44, 189] on input "Select an option" at bounding box center [42, 234] width 5 height 5
click at [36, 189] on button "التالي" at bounding box center [40, 270] width 25 height 12
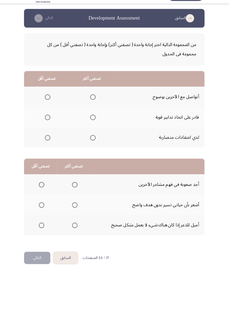
click at [94, 126] on span "Select an option" at bounding box center [94, 126] width 0 height 0
click at [94, 125] on input "Select an option" at bounding box center [93, 125] width 5 height 5
click at [48, 106] on span "Select an option" at bounding box center [50, 105] width 5 height 5
click at [48, 106] on input "Select an option" at bounding box center [50, 105] width 5 height 5
click at [74, 189] on span "Select an option" at bounding box center [76, 229] width 5 height 5
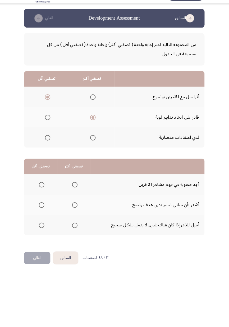
click at [74, 189] on input "Select an option" at bounding box center [76, 229] width 5 height 5
click at [42, 189] on span "Select an option" at bounding box center [44, 190] width 5 height 5
click at [42, 189] on input "Select an option" at bounding box center [44, 190] width 5 height 5
click at [42, 189] on button "التالي" at bounding box center [40, 261] width 25 height 12
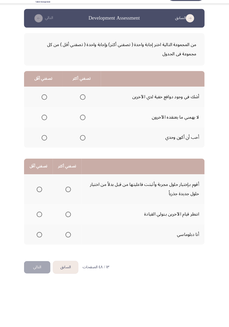
click at [84, 126] on span "Select an option" at bounding box center [84, 126] width 0 height 0
click at [83, 125] on input "Select an option" at bounding box center [84, 125] width 5 height 5
click at [70, 189] on span "Select an option" at bounding box center [70, 195] width 0 height 0
click at [69, 189] on input "Select an option" at bounding box center [69, 194] width 5 height 5
click at [42, 189] on span "Select an option" at bounding box center [42, 238] width 5 height 5
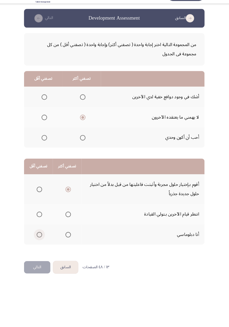
click at [42, 189] on input "Select an option" at bounding box center [42, 238] width 5 height 5
click at [49, 189] on button "التالي" at bounding box center [40, 270] width 25 height 12
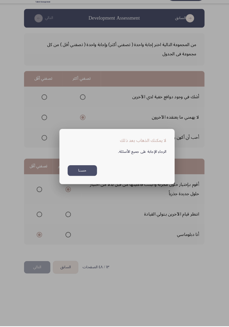
click at [217, 175] on div at bounding box center [114, 163] width 229 height 327
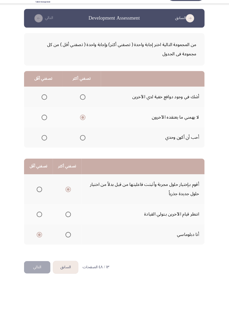
click at [47, 106] on span "Select an option" at bounding box center [47, 106] width 0 height 0
click at [47, 106] on input "Select an option" at bounding box center [46, 105] width 5 height 5
click at [43, 189] on button "التالي" at bounding box center [40, 270] width 25 height 12
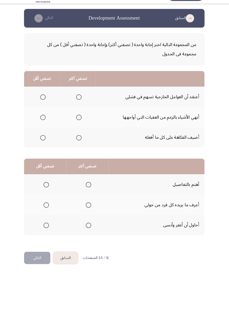
click at [80, 145] on span "Select an option" at bounding box center [80, 145] width 0 height 0
click at [80, 145] on input "Select an option" at bounding box center [80, 145] width 5 height 5
click at [43, 126] on span "Select an option" at bounding box center [45, 125] width 5 height 5
click at [43, 126] on input "Select an option" at bounding box center [45, 125] width 5 height 5
click at [85, 189] on label "Select an option" at bounding box center [88, 190] width 7 height 5
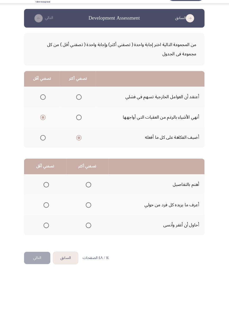
click at [87, 189] on input "Select an option" at bounding box center [89, 190] width 5 height 5
click at [49, 189] on span "Select an option" at bounding box center [49, 230] width 0 height 0
click at [49, 189] on input "Select an option" at bounding box center [48, 229] width 5 height 5
click at [44, 189] on button "التالي" at bounding box center [40, 261] width 25 height 12
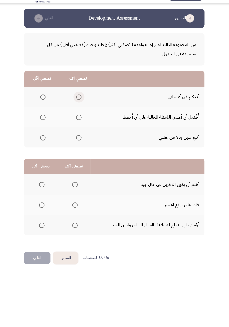
click at [80, 106] on span "Select an option" at bounding box center [80, 106] width 0 height 0
click at [80, 106] on input "Select an option" at bounding box center [80, 105] width 5 height 5
click at [44, 127] on span "Select an option" at bounding box center [45, 125] width 5 height 5
click at [44, 127] on input "Select an option" at bounding box center [45, 125] width 5 height 5
click at [74, 189] on span "Select an option" at bounding box center [76, 190] width 5 height 5
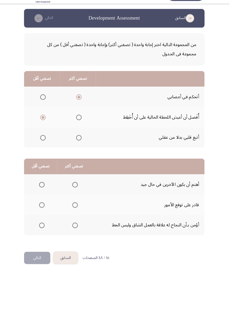
click at [74, 189] on input "Select an option" at bounding box center [76, 190] width 5 height 5
click at [78, 189] on span "Select an option" at bounding box center [76, 210] width 5 height 5
click at [78, 189] on input "Select an option" at bounding box center [76, 210] width 5 height 5
click at [45, 189] on span "Select an option" at bounding box center [45, 230] width 0 height 0
click at [44, 189] on input "Select an option" at bounding box center [44, 229] width 5 height 5
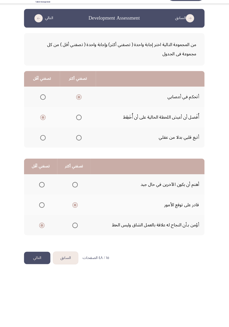
click at [40, 189] on button "التالي" at bounding box center [40, 261] width 25 height 12
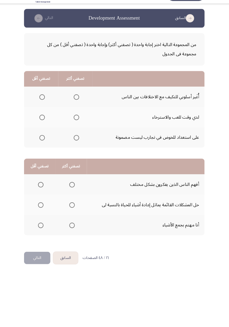
click at [78, 145] on span "Select an option" at bounding box center [78, 145] width 0 height 0
click at [78, 145] on input "Select an option" at bounding box center [77, 145] width 5 height 5
click at [40, 106] on label "Select an option" at bounding box center [43, 105] width 7 height 5
click at [42, 106] on input "Select an option" at bounding box center [44, 105] width 5 height 5
click at [42, 189] on span "Select an option" at bounding box center [43, 229] width 5 height 5
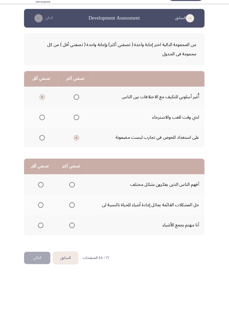
click at [42, 189] on input "Select an option" at bounding box center [43, 229] width 5 height 5
click at [44, 189] on span "Select an option" at bounding box center [44, 191] width 0 height 0
click at [43, 189] on input "Select an option" at bounding box center [43, 190] width 5 height 5
click at [74, 189] on span "Select an option" at bounding box center [73, 229] width 5 height 5
click at [74, 189] on input "Select an option" at bounding box center [73, 229] width 5 height 5
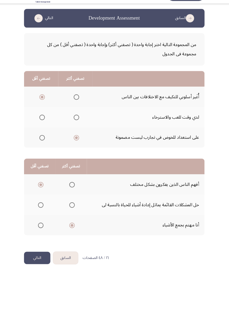
click at [71, 189] on span "Select an option" at bounding box center [73, 190] width 5 height 5
click at [71, 189] on input "Select an option" at bounding box center [73, 190] width 5 height 5
click at [43, 189] on span "Select an option" at bounding box center [43, 210] width 5 height 5
click at [43, 189] on input "Select an option" at bounding box center [43, 210] width 5 height 5
click at [38, 189] on button "التالي" at bounding box center [40, 261] width 25 height 12
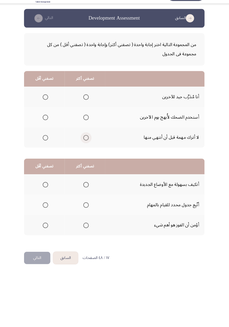
click at [85, 147] on span "Select an option" at bounding box center [87, 145] width 5 height 5
click at [85, 147] on input "Select an option" at bounding box center [87, 145] width 5 height 5
click at [47, 124] on span "Select an option" at bounding box center [48, 125] width 5 height 5
click at [47, 124] on input "Select an option" at bounding box center [48, 125] width 5 height 5
click at [85, 105] on span "Select an option" at bounding box center [87, 105] width 5 height 5
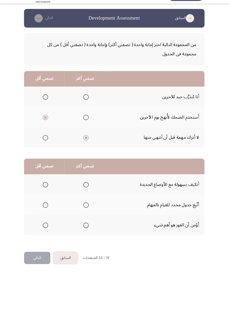
click at [85, 105] on input "Select an option" at bounding box center [87, 105] width 5 height 5
click at [48, 189] on span "Select an option" at bounding box center [48, 191] width 0 height 0
click at [48, 189] on input "Select an option" at bounding box center [48, 190] width 5 height 5
click at [88, 189] on span "Select an option" at bounding box center [87, 229] width 5 height 5
click at [88, 189] on input "Select an option" at bounding box center [87, 229] width 5 height 5
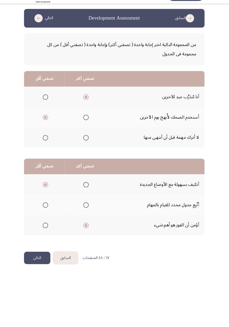
click at [43, 189] on button "التالي" at bounding box center [40, 261] width 25 height 12
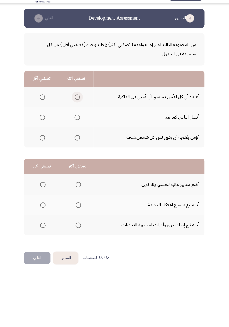
click at [76, 106] on span "Select an option" at bounding box center [78, 105] width 5 height 5
click at [76, 106] on input "Select an option" at bounding box center [78, 105] width 5 height 5
click at [45, 145] on span "Select an option" at bounding box center [45, 145] width 0 height 0
click at [45, 145] on input "Select an option" at bounding box center [45, 145] width 5 height 5
click at [43, 127] on span "Select an option" at bounding box center [45, 125] width 5 height 5
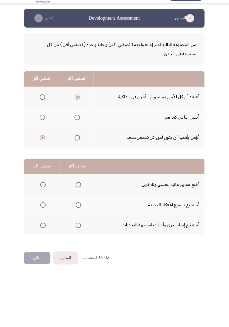
click at [43, 127] on input "Select an option" at bounding box center [45, 125] width 5 height 5
click at [71, 189] on th at bounding box center [79, 191] width 34 height 20
click at [76, 189] on th at bounding box center [79, 210] width 34 height 20
click at [80, 189] on span "Select an option" at bounding box center [79, 210] width 5 height 5
click at [80, 189] on input "Select an option" at bounding box center [79, 210] width 5 height 5
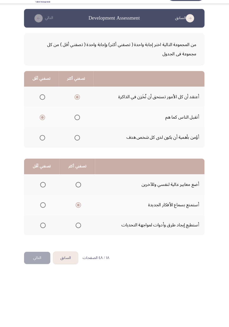
click at [80, 189] on span "Select an option" at bounding box center [80, 230] width 0 height 0
click at [79, 189] on input "Select an option" at bounding box center [79, 229] width 5 height 5
click at [78, 189] on span "Select an option" at bounding box center [79, 210] width 5 height 5
click at [78, 189] on input "Select an option" at bounding box center [79, 210] width 5 height 5
click at [46, 189] on span "Select an option" at bounding box center [46, 230] width 0 height 0
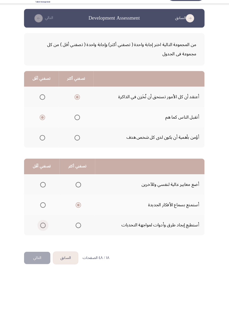
click at [45, 189] on input "Select an option" at bounding box center [45, 229] width 5 height 5
click at [40, 189] on button "التالي" at bounding box center [40, 261] width 25 height 12
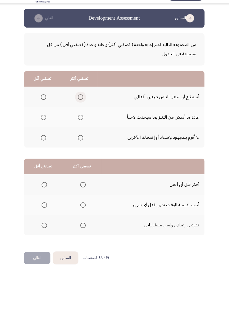
click at [82, 106] on span "Select an option" at bounding box center [82, 106] width 0 height 0
click at [81, 106] on input "Select an option" at bounding box center [81, 105] width 5 height 5
click at [46, 126] on span "Select an option" at bounding box center [46, 126] width 0 height 0
click at [46, 125] on input "Select an option" at bounding box center [46, 125] width 5 height 5
click at [80, 189] on label "Select an option" at bounding box center [83, 190] width 7 height 5
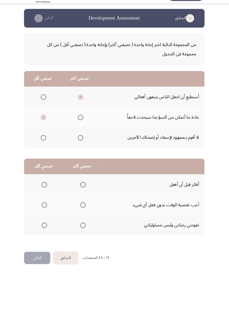
click at [82, 189] on input "Select an option" at bounding box center [84, 190] width 5 height 5
click at [45, 189] on span "Select an option" at bounding box center [46, 210] width 5 height 5
click at [45, 189] on input "Select an option" at bounding box center [46, 210] width 5 height 5
click at [41, 189] on button "التالي" at bounding box center [40, 261] width 25 height 12
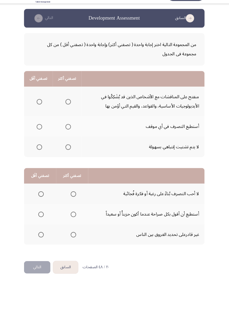
click at [70, 154] on span "Select an option" at bounding box center [70, 154] width 0 height 0
click at [69, 154] on input "Select an option" at bounding box center [69, 154] width 5 height 5
click at [42, 110] on span "Select an option" at bounding box center [42, 110] width 5 height 5
click at [42, 110] on input "Select an option" at bounding box center [42, 110] width 5 height 5
click at [73, 189] on span "Select an option" at bounding box center [75, 219] width 5 height 5
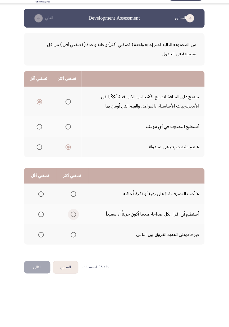
click at [73, 189] on input "Select an option" at bounding box center [75, 219] width 5 height 5
click at [44, 189] on span "Select an option" at bounding box center [44, 200] width 0 height 0
click at [44, 189] on input "Select an option" at bounding box center [43, 199] width 5 height 5
click at [44, 189] on button "التالي" at bounding box center [40, 270] width 25 height 12
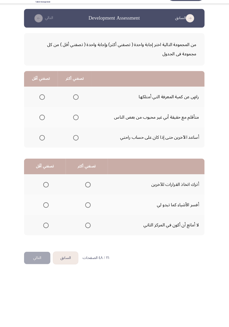
click at [4, 171] on app-assessment-container "السابق Development Assessment التالي من المجموعة التالية اختر إجابة واحدة ( تصف…" at bounding box center [114, 138] width 229 height 234
click at [4, 184] on app-assessment-container "السابق Development Assessment التالي من المجموعة التالية اختر إجابة واحدة ( تصف…" at bounding box center [114, 138] width 229 height 234
click at [78, 108] on span "Select an option" at bounding box center [77, 105] width 5 height 5
click at [78, 108] on input "Select an option" at bounding box center [77, 105] width 5 height 5
click at [4, 170] on app-assessment-container "السابق Development Assessment التالي من المجموعة التالية اختر إجابة واحدة ( تصف…" at bounding box center [114, 138] width 229 height 234
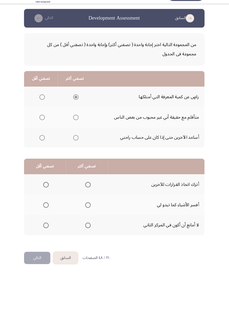
click at [4, 170] on app-assessment-container "السابق Development Assessment التالي من المجموعة التالية اختر إجابة واحدة ( تصف…" at bounding box center [114, 138] width 229 height 234
click at [45, 145] on span "Select an option" at bounding box center [45, 145] width 0 height 0
click at [44, 145] on input "Select an option" at bounding box center [44, 145] width 5 height 5
click at [4, 171] on app-assessment-container "السابق Development Assessment التالي من المجموعة التالية اختر إجابة واحدة ( تصف…" at bounding box center [114, 138] width 229 height 234
click at [4, 174] on app-assessment-container "السابق Development Assessment التالي من المجموعة التالية اختر إجابة واحدة ( تصف…" at bounding box center [114, 138] width 229 height 234
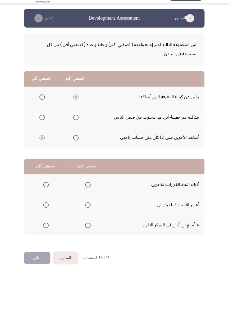
click at [5, 176] on app-assessment-container "السابق Development Assessment التالي من المجموعة التالية اختر إجابة واحدة ( تصف…" at bounding box center [114, 138] width 229 height 234
click at [89, 189] on span "Select an option" at bounding box center [89, 210] width 0 height 0
click at [89, 189] on input "Select an option" at bounding box center [89, 210] width 5 height 5
click at [4, 173] on app-assessment-container "السابق Development Assessment التالي من المجموعة التالية اختر إجابة واحدة ( تصف…" at bounding box center [114, 138] width 229 height 234
click at [49, 189] on span "Select an option" at bounding box center [48, 229] width 5 height 5
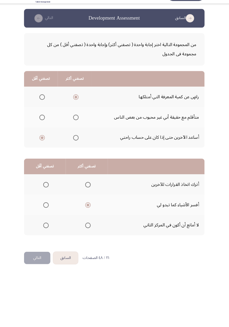
click at [49, 189] on input "Select an option" at bounding box center [48, 229] width 5 height 5
click at [37, 189] on button "التالي" at bounding box center [40, 261] width 25 height 12
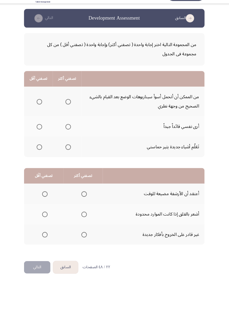
click at [4, 176] on app-assessment-container "السابق Development Assessment التالي من المجموعة التالية اختر إجابة واحدة ( تصف…" at bounding box center [114, 142] width 229 height 243
click at [68, 155] on span "Select an option" at bounding box center [69, 154] width 5 height 5
click at [68, 155] on input "Select an option" at bounding box center [69, 154] width 5 height 5
click at [4, 174] on app-assessment-container "السابق Development Assessment التالي من المجموعة التالية اختر إجابة واحدة ( تصف…" at bounding box center [114, 142] width 229 height 243
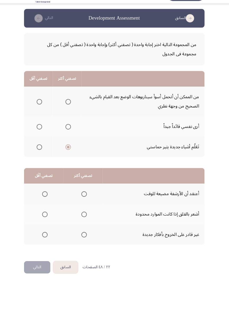
click at [4, 176] on app-assessment-container "السابق Development Assessment التالي من المجموعة التالية اختر إجابة واحدة ( تصف…" at bounding box center [114, 142] width 229 height 243
click at [42, 110] on span "Select an option" at bounding box center [42, 110] width 5 height 5
click at [42, 110] on input "Select an option" at bounding box center [42, 110] width 5 height 5
click at [40, 134] on span "Select an option" at bounding box center [42, 134] width 5 height 5
click at [40, 134] on input "Select an option" at bounding box center [42, 134] width 5 height 5
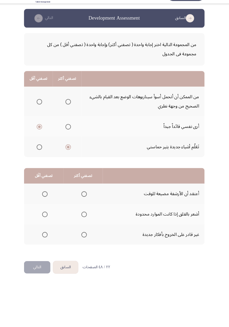
click at [4, 189] on app-assessment-container "السابق Development Assessment التالي من المجموعة التالية اختر إجابة واحدة ( تصف…" at bounding box center [114, 142] width 229 height 243
click at [85, 189] on span "Select an option" at bounding box center [85, 219] width 5 height 5
click at [85, 189] on input "Select an option" at bounding box center [85, 219] width 5 height 5
click at [47, 189] on span "Select an option" at bounding box center [47, 199] width 5 height 5
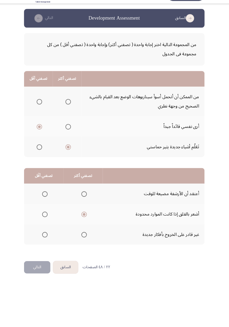
click at [47, 189] on input "Select an option" at bounding box center [47, 199] width 5 height 5
click at [41, 189] on button "التالي" at bounding box center [40, 270] width 25 height 12
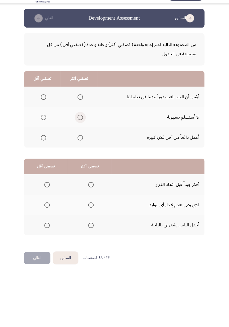
click at [80, 124] on span "Select an option" at bounding box center [81, 125] width 5 height 5
click at [80, 124] on input "Select an option" at bounding box center [81, 125] width 5 height 5
click at [46, 145] on span "Select an option" at bounding box center [46, 145] width 0 height 0
click at [46, 145] on input "Select an option" at bounding box center [46, 145] width 5 height 5
click at [91, 189] on span "Select an option" at bounding box center [91, 190] width 5 height 5
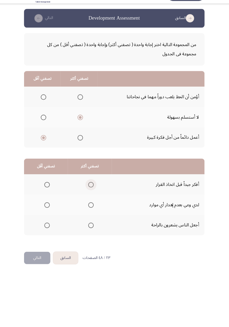
click at [91, 189] on input "Select an option" at bounding box center [91, 190] width 5 height 5
click at [50, 189] on span "Select an option" at bounding box center [50, 230] width 0 height 0
click at [49, 189] on input "Select an option" at bounding box center [49, 229] width 5 height 5
click at [40, 189] on button "التالي" at bounding box center [40, 261] width 25 height 12
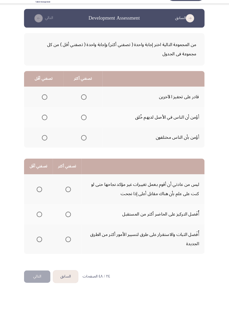
click at [87, 106] on span "Select an option" at bounding box center [85, 105] width 5 height 5
click at [87, 106] on input "Select an option" at bounding box center [85, 105] width 5 height 5
click at [70, 189] on span "Select an option" at bounding box center [70, 243] width 0 height 0
click at [69, 189] on input "Select an option" at bounding box center [69, 243] width 5 height 5
click at [42, 189] on span "Select an option" at bounding box center [42, 194] width 5 height 5
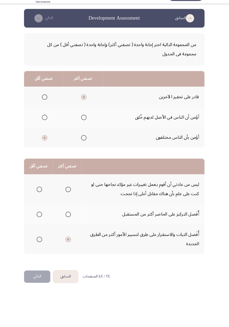
click at [42, 189] on input "Select an option" at bounding box center [42, 194] width 5 height 5
click at [41, 189] on button "التالي" at bounding box center [40, 279] width 25 height 12
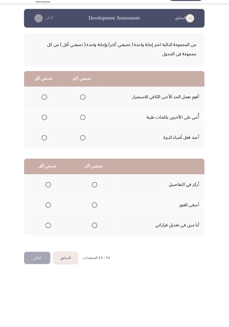
click at [84, 126] on span "Select an option" at bounding box center [84, 126] width 0 height 0
click at [84, 125] on input "Select an option" at bounding box center [84, 125] width 5 height 5
click at [47, 145] on span "Select an option" at bounding box center [47, 145] width 0 height 0
click at [47, 145] on input "Select an option" at bounding box center [46, 145] width 5 height 5
click at [96, 189] on span "Select an option" at bounding box center [96, 191] width 0 height 0
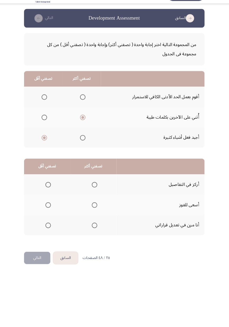
click at [95, 189] on input "Select an option" at bounding box center [95, 190] width 5 height 5
click at [51, 189] on span "Select an option" at bounding box center [51, 210] width 0 height 0
click at [51, 189] on input "Select an option" at bounding box center [50, 210] width 5 height 5
click at [44, 189] on button "التالي" at bounding box center [40, 261] width 25 height 12
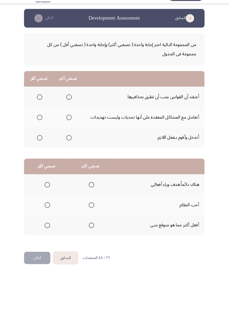
click at [69, 146] on span "Select an option" at bounding box center [70, 145] width 5 height 5
click at [69, 146] on input "Select an option" at bounding box center [70, 145] width 5 height 5
click at [43, 126] on span "Select an option" at bounding box center [43, 126] width 0 height 0
click at [42, 125] on input "Select an option" at bounding box center [42, 125] width 5 height 5
click at [93, 189] on span "Select an option" at bounding box center [93, 230] width 0 height 0
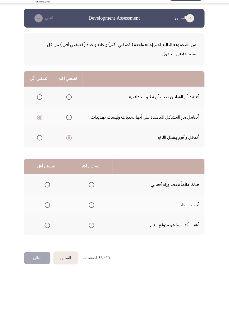
click at [92, 189] on input "Select an option" at bounding box center [92, 229] width 5 height 5
click at [50, 189] on span "Select an option" at bounding box center [49, 210] width 5 height 5
click at [50, 189] on input "Select an option" at bounding box center [49, 210] width 5 height 5
click at [40, 189] on button "التالي" at bounding box center [40, 261] width 25 height 12
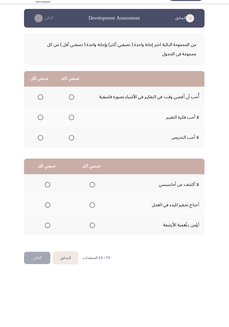
click at [74, 124] on span "Select an option" at bounding box center [73, 125] width 5 height 5
click at [74, 124] on input "Select an option" at bounding box center [73, 125] width 5 height 5
click at [73, 145] on span "Select an option" at bounding box center [73, 145] width 0 height 0
click at [73, 145] on input "Select an option" at bounding box center [73, 145] width 5 height 5
click at [43, 125] on span "Select an option" at bounding box center [43, 125] width 5 height 5
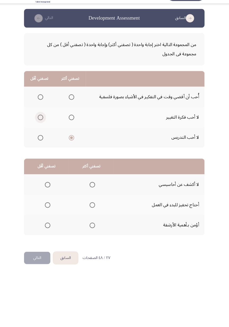
click at [43, 125] on input "Select an option" at bounding box center [43, 125] width 5 height 5
click at [42, 105] on span "Select an option" at bounding box center [43, 105] width 5 height 5
click at [42, 105] on input "Select an option" at bounding box center [43, 105] width 5 height 5
click at [94, 189] on span "Select an option" at bounding box center [93, 210] width 5 height 5
click at [94, 189] on input "Select an option" at bounding box center [93, 210] width 5 height 5
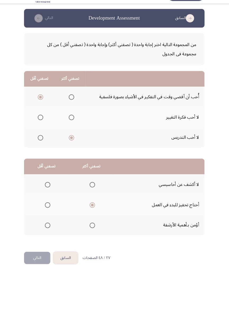
click at [48, 189] on span "Select an option" at bounding box center [50, 190] width 5 height 5
click at [48, 189] on input "Select an option" at bounding box center [50, 190] width 5 height 5
click at [45, 189] on button "التالي" at bounding box center [40, 261] width 25 height 12
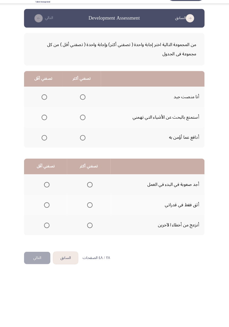
click at [84, 106] on span "Select an option" at bounding box center [84, 106] width 0 height 0
click at [84, 106] on input "Select an option" at bounding box center [84, 105] width 5 height 5
click at [91, 189] on span "Select an option" at bounding box center [91, 210] width 0 height 0
click at [90, 189] on input "Select an option" at bounding box center [90, 210] width 5 height 5
click at [49, 189] on span "Select an option" at bounding box center [49, 230] width 0 height 0
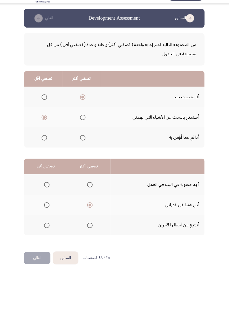
click at [49, 189] on input "Select an option" at bounding box center [49, 229] width 5 height 5
click at [44, 189] on button "التالي" at bounding box center [40, 261] width 25 height 12
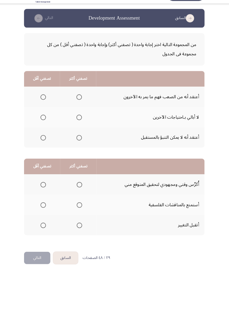
click at [81, 106] on span "Select an option" at bounding box center [81, 106] width 0 height 0
click at [80, 106] on input "Select an option" at bounding box center [80, 105] width 5 height 5
click at [46, 145] on span "Select an option" at bounding box center [45, 145] width 5 height 5
click at [46, 145] on input "Select an option" at bounding box center [45, 145] width 5 height 5
click at [81, 189] on span "Select an option" at bounding box center [81, 230] width 0 height 0
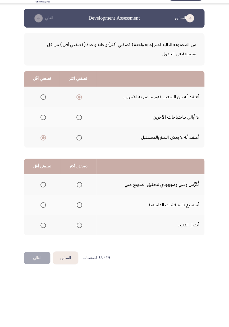
click at [80, 189] on input "Select an option" at bounding box center [80, 229] width 5 height 5
click at [46, 189] on span "Select an option" at bounding box center [46, 191] width 0 height 0
click at [46, 189] on input "Select an option" at bounding box center [45, 190] width 5 height 5
click at [45, 189] on button "التالي" at bounding box center [40, 261] width 25 height 12
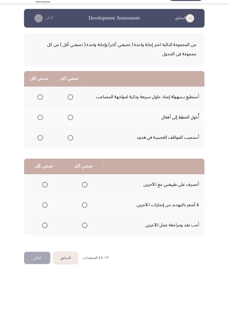
click at [72, 126] on span "Select an option" at bounding box center [72, 126] width 0 height 0
click at [71, 125] on input "Select an option" at bounding box center [72, 125] width 5 height 5
click at [43, 145] on span "Select an option" at bounding box center [43, 145] width 0 height 0
click at [43, 145] on input "Select an option" at bounding box center [42, 145] width 5 height 5
click at [86, 189] on span "Select an option" at bounding box center [86, 210] width 0 height 0
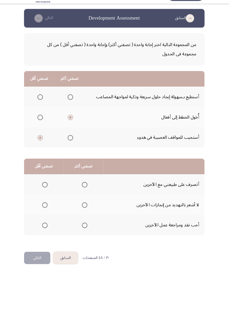
click at [85, 189] on input "Select an option" at bounding box center [85, 210] width 5 height 5
click at [48, 189] on span "Select an option" at bounding box center [48, 230] width 0 height 0
click at [47, 189] on input "Select an option" at bounding box center [47, 229] width 5 height 5
click at [44, 189] on button "التالي" at bounding box center [40, 261] width 25 height 12
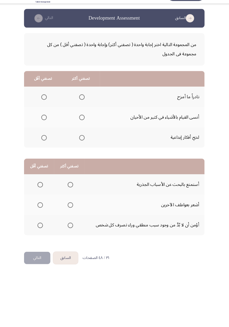
click at [83, 125] on span "Select an option" at bounding box center [83, 125] width 5 height 5
click at [83, 125] on input "Select an option" at bounding box center [83, 125] width 5 height 5
click at [47, 106] on span "Select an option" at bounding box center [46, 105] width 5 height 5
click at [47, 106] on input "Select an option" at bounding box center [46, 105] width 5 height 5
click at [72, 189] on span "Select an option" at bounding box center [72, 230] width 0 height 0
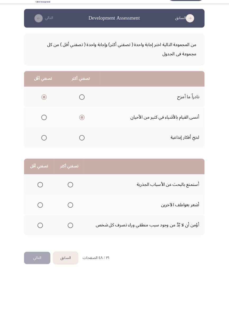
click at [72, 189] on input "Select an option" at bounding box center [72, 229] width 5 height 5
click at [221, 189] on html "السابق Development Assessment التالي من المجموعة التالية اختر إجابة واحدة ( تصف…" at bounding box center [114, 138] width 229 height 276
click at [43, 189] on span "Select an option" at bounding box center [43, 210] width 0 height 0
click at [43, 189] on input "Select an option" at bounding box center [42, 210] width 5 height 5
click at [43, 189] on button "التالي" at bounding box center [40, 261] width 25 height 12
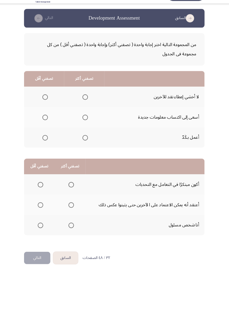
click at [85, 107] on span "Select an option" at bounding box center [86, 105] width 5 height 5
click at [85, 107] on input "Select an option" at bounding box center [86, 105] width 5 height 5
click at [86, 145] on span "Select an option" at bounding box center [86, 145] width 5 height 5
click at [86, 145] on input "Select an option" at bounding box center [86, 145] width 5 height 5
click at [46, 127] on span "Select an option" at bounding box center [47, 125] width 5 height 5
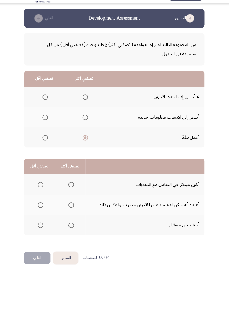
click at [46, 127] on input "Select an option" at bounding box center [47, 125] width 5 height 5
click at [71, 189] on span "Select an option" at bounding box center [72, 229] width 5 height 5
click at [71, 189] on input "Select an option" at bounding box center [72, 229] width 5 height 5
click at [43, 189] on span "Select an option" at bounding box center [43, 210] width 0 height 0
click at [43, 189] on input "Select an option" at bounding box center [43, 210] width 5 height 5
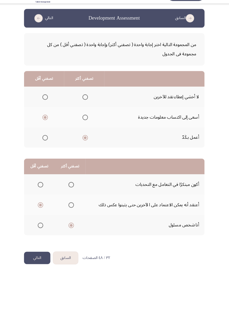
click at [44, 189] on button "التالي" at bounding box center [40, 261] width 25 height 12
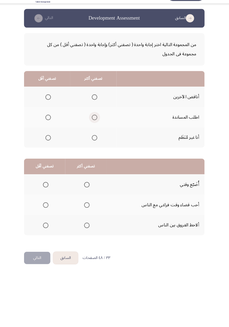
click at [91, 126] on label "Select an option" at bounding box center [94, 125] width 7 height 5
click at [93, 126] on input "Select an option" at bounding box center [95, 125] width 5 height 5
click at [48, 108] on span "Select an option" at bounding box center [50, 105] width 5 height 5
click at [48, 108] on input "Select an option" at bounding box center [50, 105] width 5 height 5
click at [88, 189] on span "Select an option" at bounding box center [87, 210] width 5 height 5
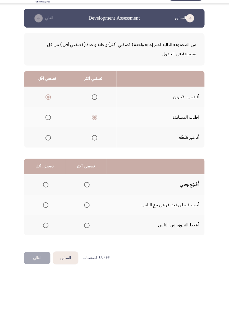
click at [88, 189] on input "Select an option" at bounding box center [87, 210] width 5 height 5
click at [46, 189] on span "Select an option" at bounding box center [48, 229] width 5 height 5
click at [46, 189] on input "Select an option" at bounding box center [48, 229] width 5 height 5
click at [43, 189] on button "التالي" at bounding box center [40, 261] width 25 height 12
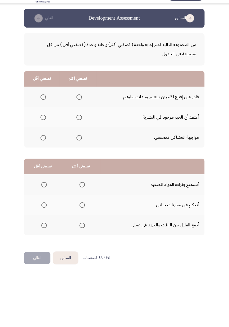
click at [78, 105] on span "Select an option" at bounding box center [80, 105] width 5 height 5
click at [78, 105] on input "Select an option" at bounding box center [80, 105] width 5 height 5
click at [42, 131] on th at bounding box center [45, 126] width 35 height 20
click at [46, 125] on span "Select an option" at bounding box center [45, 125] width 5 height 5
click at [46, 125] on input "Select an option" at bounding box center [45, 125] width 5 height 5
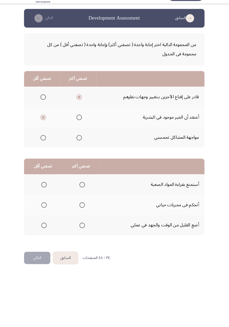
click at [84, 189] on span "Select an option" at bounding box center [83, 210] width 5 height 5
click at [84, 189] on input "Select an option" at bounding box center [83, 210] width 5 height 5
click at [47, 189] on span "Select an option" at bounding box center [47, 230] width 0 height 0
click at [47, 189] on input "Select an option" at bounding box center [46, 229] width 5 height 5
click at [40, 189] on button "التالي" at bounding box center [40, 261] width 25 height 12
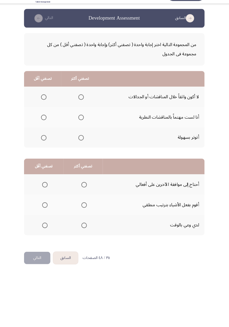
click at [82, 125] on span "Select an option" at bounding box center [82, 125] width 5 height 5
click at [82, 125] on input "Select an option" at bounding box center [82, 125] width 5 height 5
click at [44, 144] on span "Select an option" at bounding box center [46, 145] width 5 height 5
click at [44, 144] on input "Select an option" at bounding box center [46, 145] width 5 height 5
click at [44, 105] on span "Select an option" at bounding box center [46, 105] width 5 height 5
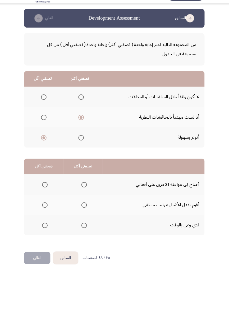
click at [44, 105] on input "Select an option" at bounding box center [46, 105] width 5 height 5
click at [85, 189] on span "Select an option" at bounding box center [85, 210] width 0 height 0
click at [85, 189] on input "Select an option" at bounding box center [85, 210] width 5 height 5
click at [48, 189] on span "Select an option" at bounding box center [48, 230] width 0 height 0
click at [47, 189] on input "Select an option" at bounding box center [47, 229] width 5 height 5
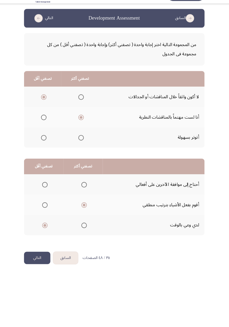
click at [45, 189] on button "التالي" at bounding box center [40, 261] width 25 height 12
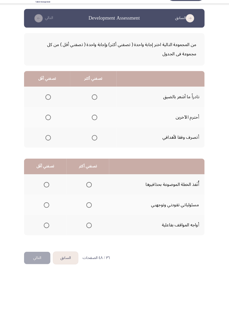
click at [96, 126] on span "Select an option" at bounding box center [96, 126] width 0 height 0
click at [95, 125] on input "Select an option" at bounding box center [95, 125] width 5 height 5
click at [51, 145] on span "Select an option" at bounding box center [51, 145] width 0 height 0
click at [51, 145] on input "Select an option" at bounding box center [50, 145] width 5 height 5
click at [89, 189] on span "Select an option" at bounding box center [90, 210] width 5 height 5
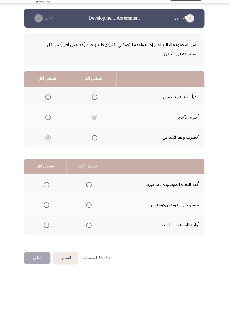
click at [89, 189] on input "Select an option" at bounding box center [90, 210] width 5 height 5
click at [41, 189] on button "التالي" at bounding box center [40, 261] width 25 height 12
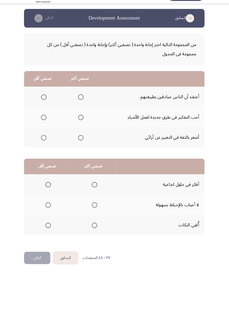
click at [80, 147] on span "Select an option" at bounding box center [82, 145] width 5 height 5
click at [80, 147] on input "Select an option" at bounding box center [82, 145] width 5 height 5
click at [44, 124] on span "Select an option" at bounding box center [46, 125] width 5 height 5
click at [44, 124] on input "Select an option" at bounding box center [46, 125] width 5 height 5
click at [93, 189] on span "Select an option" at bounding box center [95, 210] width 5 height 5
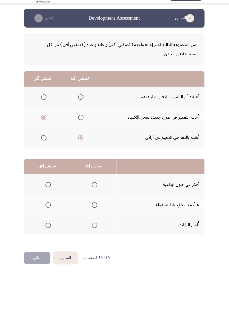
click at [93, 189] on input "Select an option" at bounding box center [95, 210] width 5 height 5
click at [51, 189] on span "Select an option" at bounding box center [51, 230] width 0 height 0
click at [51, 189] on input "Select an option" at bounding box center [50, 229] width 5 height 5
click at [44, 189] on button "التالي" at bounding box center [40, 261] width 25 height 12
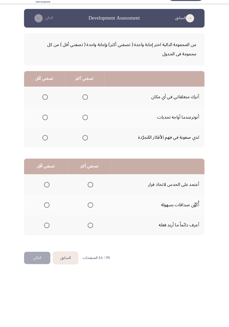
click at [86, 145] on span "Select an option" at bounding box center [86, 145] width 5 height 5
click at [86, 145] on input "Select an option" at bounding box center [86, 145] width 5 height 5
click at [44, 132] on th at bounding box center [47, 126] width 39 height 20
click at [48, 126] on span "Select an option" at bounding box center [48, 126] width 0 height 0
click at [48, 125] on input "Select an option" at bounding box center [47, 125] width 5 height 5
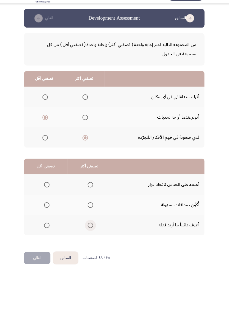
click at [92, 189] on span "Select an option" at bounding box center [92, 230] width 0 height 0
click at [91, 189] on input "Select an option" at bounding box center [91, 229] width 5 height 5
click at [49, 189] on span "Select an option" at bounding box center [49, 210] width 0 height 0
click at [49, 189] on input "Select an option" at bounding box center [49, 210] width 5 height 5
click at [43, 189] on button "التالي" at bounding box center [40, 261] width 25 height 12
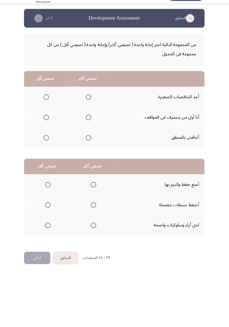
click at [89, 127] on span "Select an option" at bounding box center [89, 125] width 5 height 5
click at [89, 127] on input "Select an option" at bounding box center [89, 125] width 5 height 5
click at [49, 145] on span "Select an option" at bounding box center [49, 145] width 0 height 0
click at [49, 145] on input "Select an option" at bounding box center [48, 145] width 5 height 5
click at [94, 189] on span "Select an option" at bounding box center [94, 190] width 5 height 5
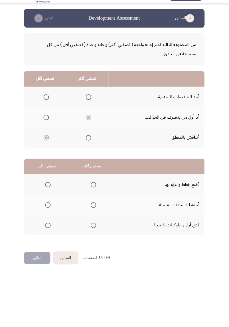
click at [94, 189] on input "Select an option" at bounding box center [94, 190] width 5 height 5
click at [51, 189] on span "Select an option" at bounding box center [50, 229] width 5 height 5
click at [51, 189] on input "Select an option" at bounding box center [50, 229] width 5 height 5
click at [36, 189] on button "التالي" at bounding box center [40, 261] width 25 height 12
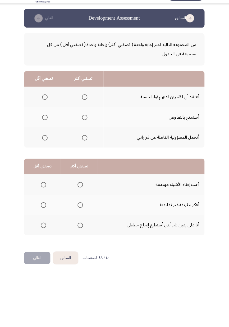
click at [86, 145] on span "Select an option" at bounding box center [86, 145] width 0 height 0
click at [85, 145] on input "Select an option" at bounding box center [85, 145] width 5 height 5
click at [47, 108] on span "Select an option" at bounding box center [47, 105] width 5 height 5
click at [47, 108] on input "Select an option" at bounding box center [47, 105] width 5 height 5
click at [47, 127] on span "Select an option" at bounding box center [47, 125] width 5 height 5
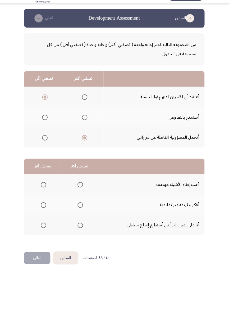
click at [47, 127] on input "Select an option" at bounding box center [47, 125] width 5 height 5
click at [82, 189] on span "Select an option" at bounding box center [82, 230] width 0 height 0
click at [81, 189] on input "Select an option" at bounding box center [81, 229] width 5 height 5
click at [46, 189] on span "Select an option" at bounding box center [46, 191] width 0 height 0
click at [46, 189] on input "Select an option" at bounding box center [46, 190] width 5 height 5
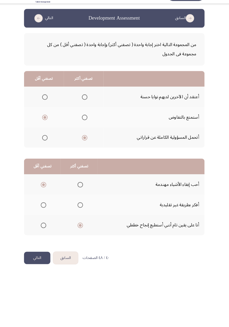
click at [44, 189] on button "التالي" at bounding box center [40, 261] width 25 height 12
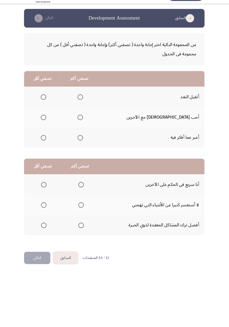
click at [82, 126] on span "Select an option" at bounding box center [82, 126] width 0 height 0
click at [84, 125] on input "Select an option" at bounding box center [81, 125] width 5 height 5
click at [46, 106] on span "Select an option" at bounding box center [46, 106] width 0 height 0
click at [49, 106] on input "Select an option" at bounding box center [46, 105] width 5 height 5
click at [82, 189] on span "Select an option" at bounding box center [82, 210] width 5 height 5
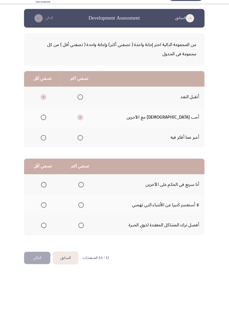
click at [82, 189] on input "Select an option" at bounding box center [82, 210] width 5 height 5
click at [45, 189] on span "Select an option" at bounding box center [46, 229] width 5 height 5
click at [45, 189] on input "Select an option" at bounding box center [46, 229] width 5 height 5
click at [42, 189] on button "التالي" at bounding box center [40, 261] width 25 height 12
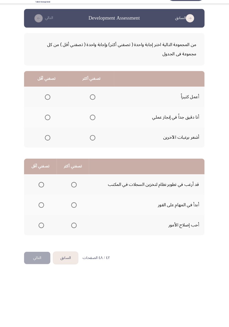
click at [94, 107] on span "Select an option" at bounding box center [93, 105] width 5 height 5
click at [94, 107] on input "Select an option" at bounding box center [93, 105] width 5 height 5
click at [50, 126] on span "Select an option" at bounding box center [50, 126] width 0 height 0
click at [50, 125] on input "Select an option" at bounding box center [50, 125] width 5 height 5
click at [75, 189] on span "Select an option" at bounding box center [75, 229] width 5 height 5
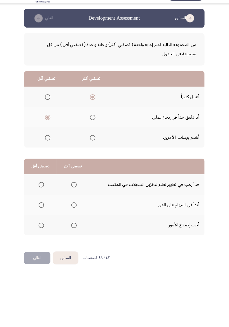
click at [75, 189] on input "Select an option" at bounding box center [75, 229] width 5 height 5
click at [42, 189] on span "Select an option" at bounding box center [44, 210] width 5 height 5
click at [42, 189] on input "Select an option" at bounding box center [44, 210] width 5 height 5
click at [41, 189] on button "التالي" at bounding box center [40, 261] width 25 height 12
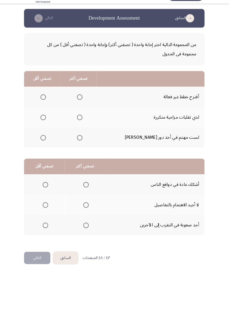
click at [81, 145] on span "Select an option" at bounding box center [81, 145] width 0 height 0
click at [84, 145] on input "Select an option" at bounding box center [81, 145] width 5 height 5
click at [47, 124] on span "Select an option" at bounding box center [45, 125] width 5 height 5
click at [47, 124] on input "Select an option" at bounding box center [45, 125] width 5 height 5
click at [85, 189] on span "Select an option" at bounding box center [87, 210] width 5 height 5
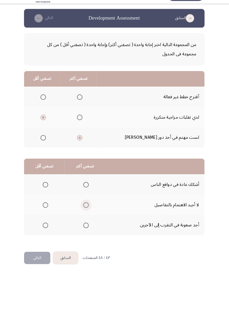
click at [85, 189] on input "Select an option" at bounding box center [87, 210] width 5 height 5
click at [87, 189] on span "Select an option" at bounding box center [87, 230] width 0 height 0
click at [87, 189] on input "Select an option" at bounding box center [87, 229] width 5 height 5
click at [46, 189] on span "Select an option" at bounding box center [48, 210] width 5 height 5
click at [46, 189] on input "Select an option" at bounding box center [48, 210] width 5 height 5
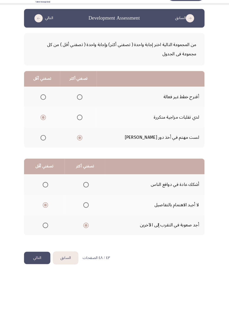
click at [46, 189] on button "التالي" at bounding box center [40, 261] width 25 height 12
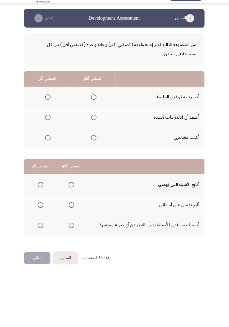
click at [95, 126] on span "Select an option" at bounding box center [95, 126] width 0 height 0
click at [94, 125] on input "Select an option" at bounding box center [94, 125] width 5 height 5
click at [95, 106] on span "Select an option" at bounding box center [95, 106] width 0 height 0
click at [94, 106] on input "Select an option" at bounding box center [94, 105] width 5 height 5
click at [48, 126] on span "Select an option" at bounding box center [50, 125] width 5 height 5
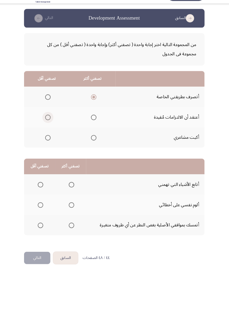
click at [48, 126] on input "Select an option" at bounding box center [50, 125] width 5 height 5
click at [72, 188] on span "Select an option" at bounding box center [73, 190] width 5 height 5
click at [72, 188] on input "Select an option" at bounding box center [73, 190] width 5 height 5
click at [41, 189] on span "Select an option" at bounding box center [43, 229] width 5 height 5
click at [41, 189] on input "Select an option" at bounding box center [43, 229] width 5 height 5
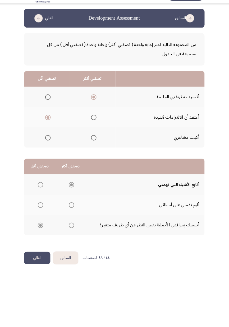
click at [42, 189] on button "التالي" at bounding box center [40, 261] width 25 height 12
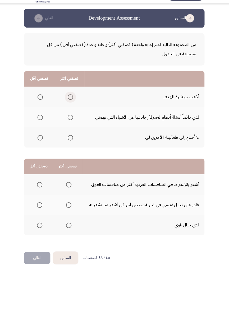
click at [70, 106] on span "Select an option" at bounding box center [72, 105] width 5 height 5
click at [70, 106] on input "Select an option" at bounding box center [72, 105] width 5 height 5
click at [42, 127] on span "Select an option" at bounding box center [42, 125] width 5 height 5
click at [42, 127] on input "Select an option" at bounding box center [42, 125] width 5 height 5
click at [71, 189] on span "Select an option" at bounding box center [71, 210] width 0 height 0
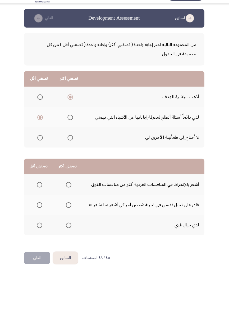
click at [70, 189] on input "Select an option" at bounding box center [70, 210] width 5 height 5
click at [42, 189] on span "Select an option" at bounding box center [42, 229] width 5 height 5
click at [42, 189] on input "Select an option" at bounding box center [42, 229] width 5 height 5
click at [44, 189] on button "التالي" at bounding box center [40, 261] width 25 height 12
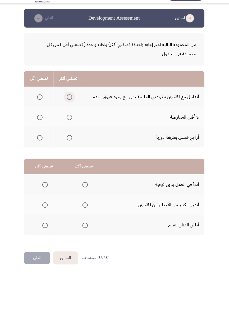
click at [72, 108] on span "Select an option" at bounding box center [71, 105] width 5 height 5
click at [72, 108] on input "Select an option" at bounding box center [71, 105] width 5 height 5
click at [40, 147] on span "Select an option" at bounding box center [42, 145] width 5 height 5
click at [40, 147] on input "Select an option" at bounding box center [42, 145] width 5 height 5
click at [223, 189] on html "السابق Development Assessment التالي من المجموعة التالية اختر إجابة واحدة ( تصف…" at bounding box center [114, 138] width 229 height 276
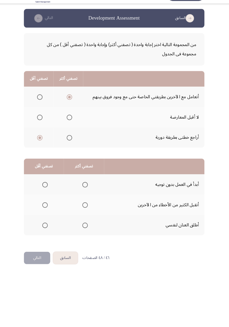
click at [88, 189] on span "Select an option" at bounding box center [86, 190] width 5 height 5
click at [88, 189] on input "Select an option" at bounding box center [86, 190] width 5 height 5
click at [48, 189] on span "Select an option" at bounding box center [48, 230] width 0 height 0
click at [48, 189] on input "Select an option" at bounding box center [47, 229] width 5 height 5
click at [46, 189] on button "التالي" at bounding box center [40, 261] width 25 height 12
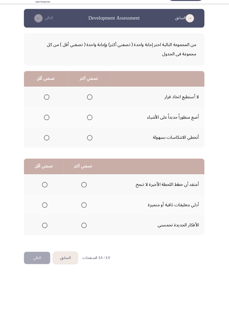
click at [91, 145] on span "Select an option" at bounding box center [91, 145] width 0 height 0
click at [90, 145] on input "Select an option" at bounding box center [90, 145] width 5 height 5
click at [49, 126] on span "Select an option" at bounding box center [49, 126] width 0 height 0
click at [49, 125] on input "Select an option" at bounding box center [49, 125] width 5 height 5
click at [48, 189] on span "Select an option" at bounding box center [48, 230] width 0 height 0
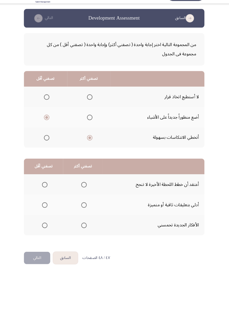
click at [47, 189] on input "Select an option" at bounding box center [47, 229] width 5 height 5
click at [85, 189] on span "Select an option" at bounding box center [85, 230] width 0 height 0
click at [85, 189] on input "Select an option" at bounding box center [85, 229] width 5 height 5
click at [49, 189] on span "Select an option" at bounding box center [47, 210] width 5 height 5
click at [49, 189] on input "Select an option" at bounding box center [47, 210] width 5 height 5
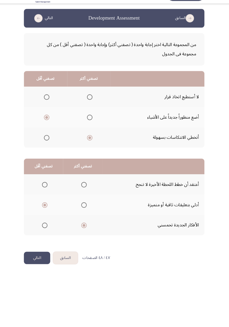
click at [39, 189] on button "التالي" at bounding box center [40, 261] width 25 height 12
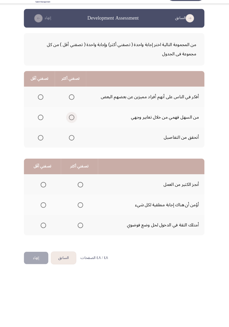
click at [74, 123] on span "Select an option" at bounding box center [73, 125] width 5 height 5
click at [74, 123] on input "Select an option" at bounding box center [73, 125] width 5 height 5
click at [81, 188] on span "Select an option" at bounding box center [81, 190] width 5 height 5
click at [81, 188] on input "Select an option" at bounding box center [81, 190] width 5 height 5
click at [47, 189] on th at bounding box center [46, 210] width 36 height 20
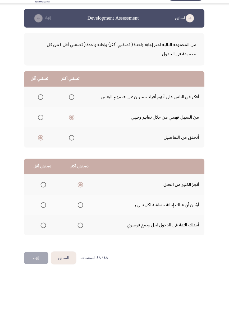
click at [46, 189] on span "Select an option" at bounding box center [46, 210] width 0 height 0
click at [46, 189] on input "Select an option" at bounding box center [46, 210] width 5 height 5
click at [43, 189] on button "إنهاء" at bounding box center [40, 261] width 24 height 12
